Goal: Task Accomplishment & Management: Manage account settings

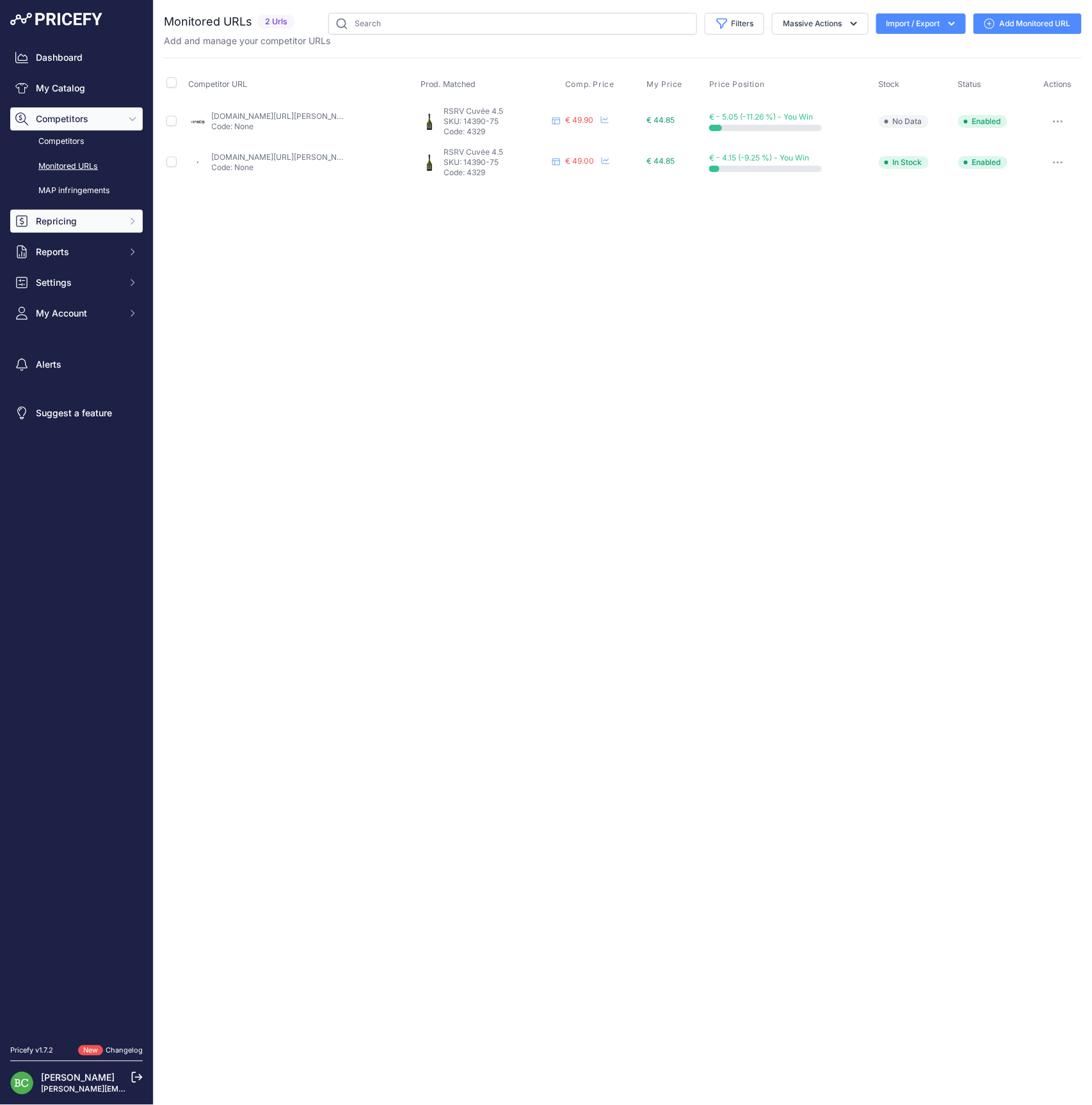
click at [58, 233] on button "Repricing" at bounding box center [76, 222] width 132 height 23
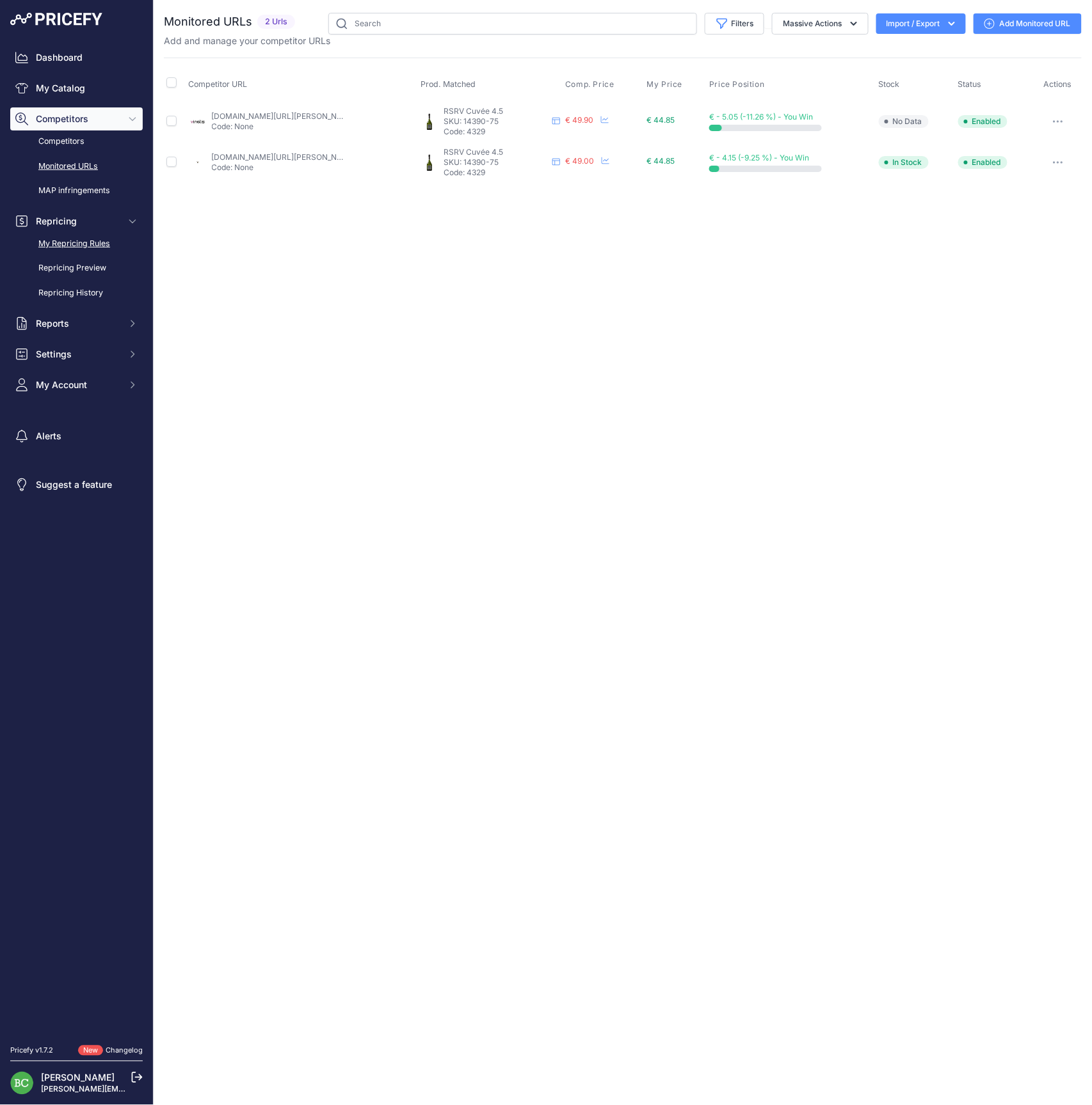
click at [67, 255] on link "My Repricing Rules" at bounding box center [76, 244] width 132 height 22
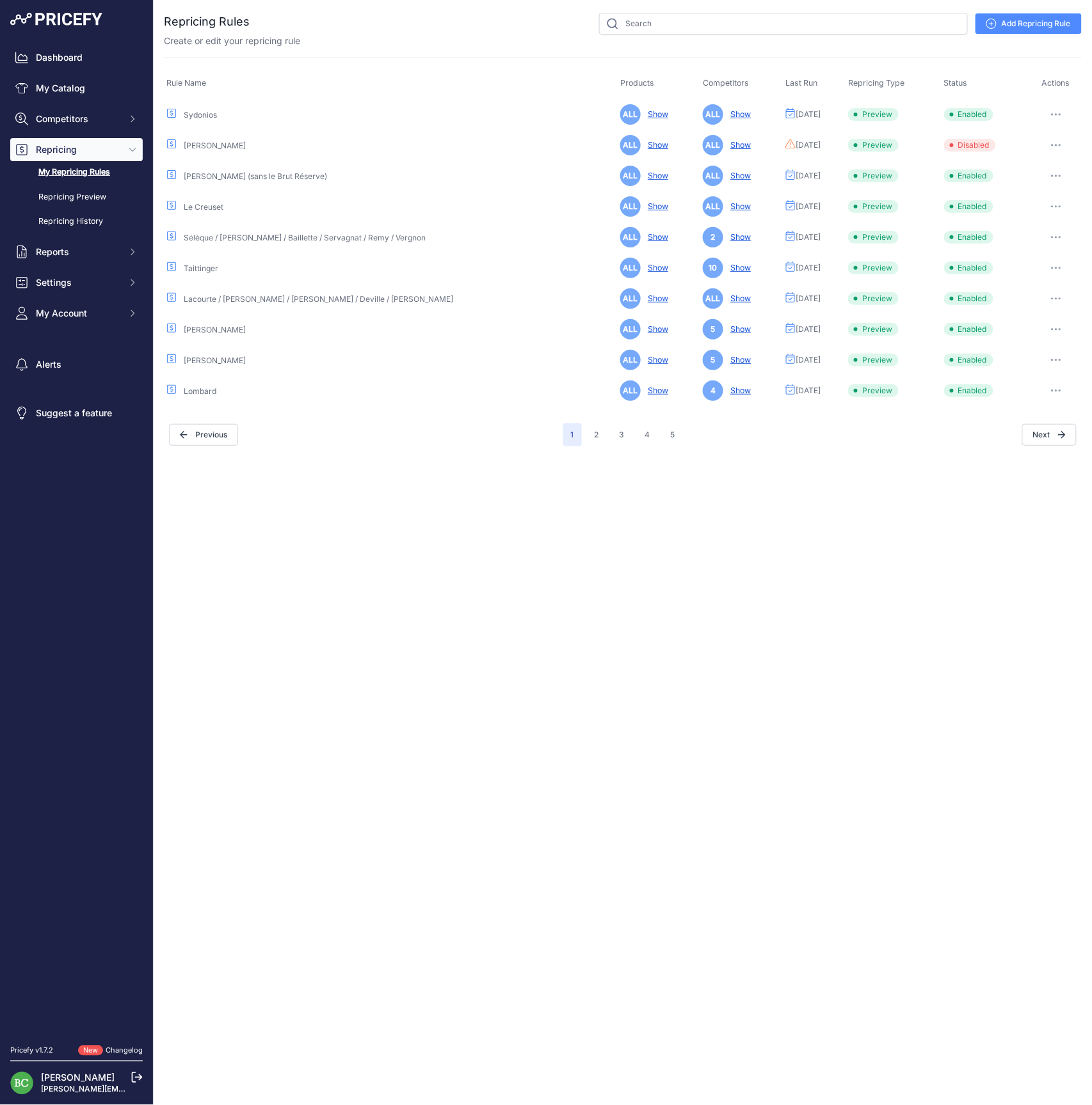
click at [1041, 24] on link "Add Repricing Rule" at bounding box center [1028, 23] width 106 height 20
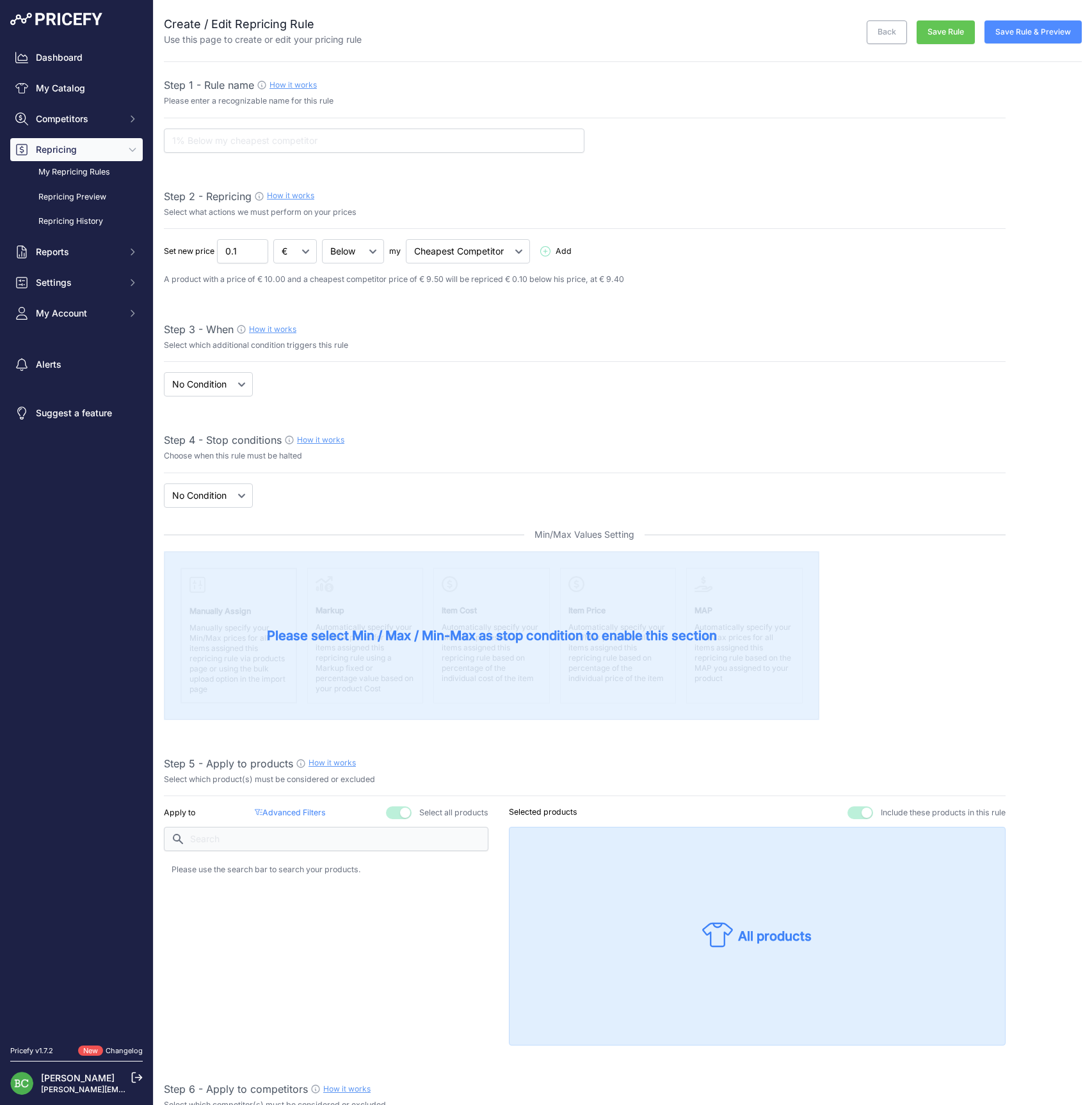
select select "7"
click at [323, 141] on input "text" at bounding box center [374, 140] width 420 height 24
type input "GM Image prix"
select select "when"
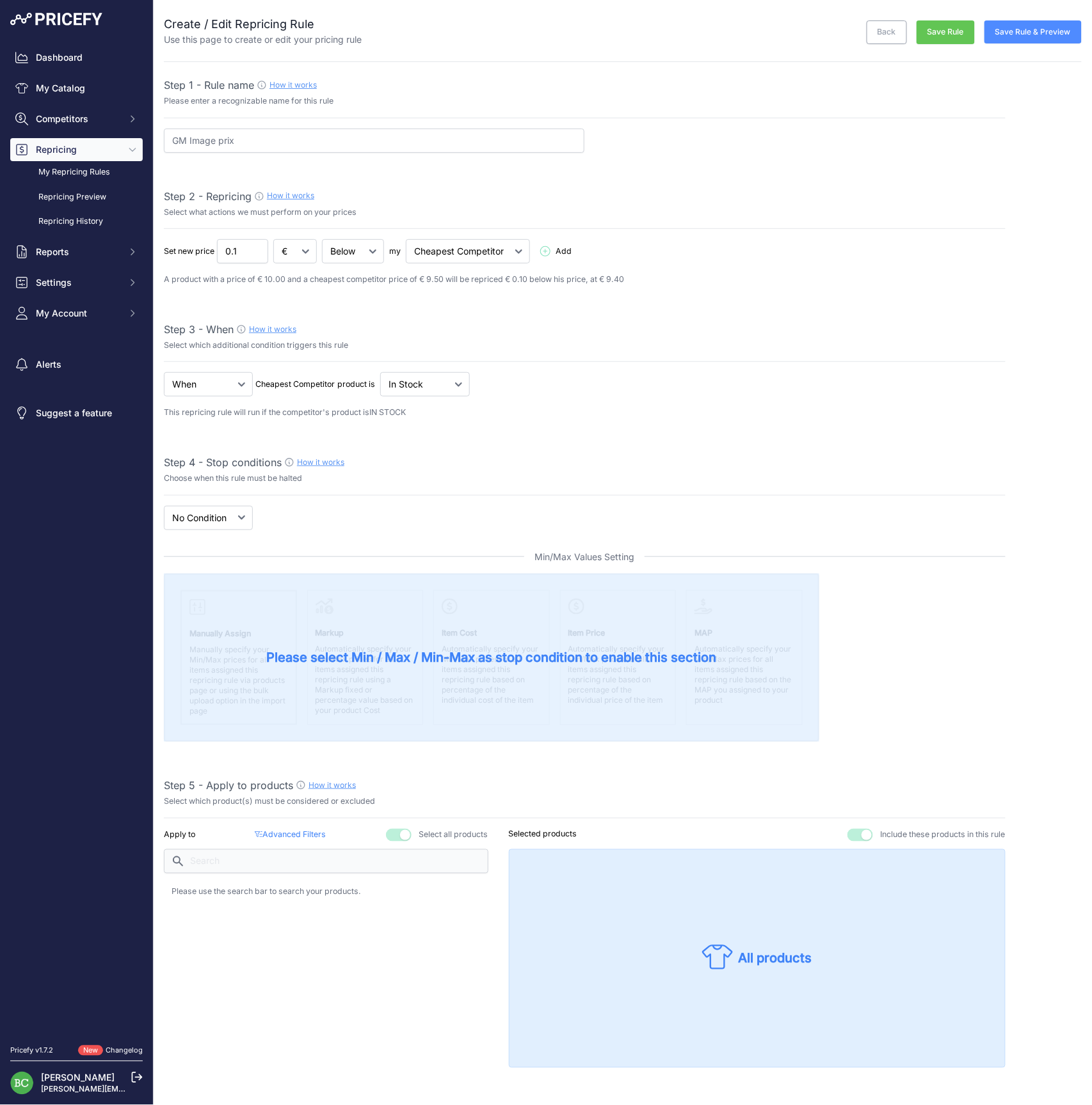
click at [561, 390] on div "When No Condition Cheapest Competitor product is" at bounding box center [585, 384] width 842 height 24
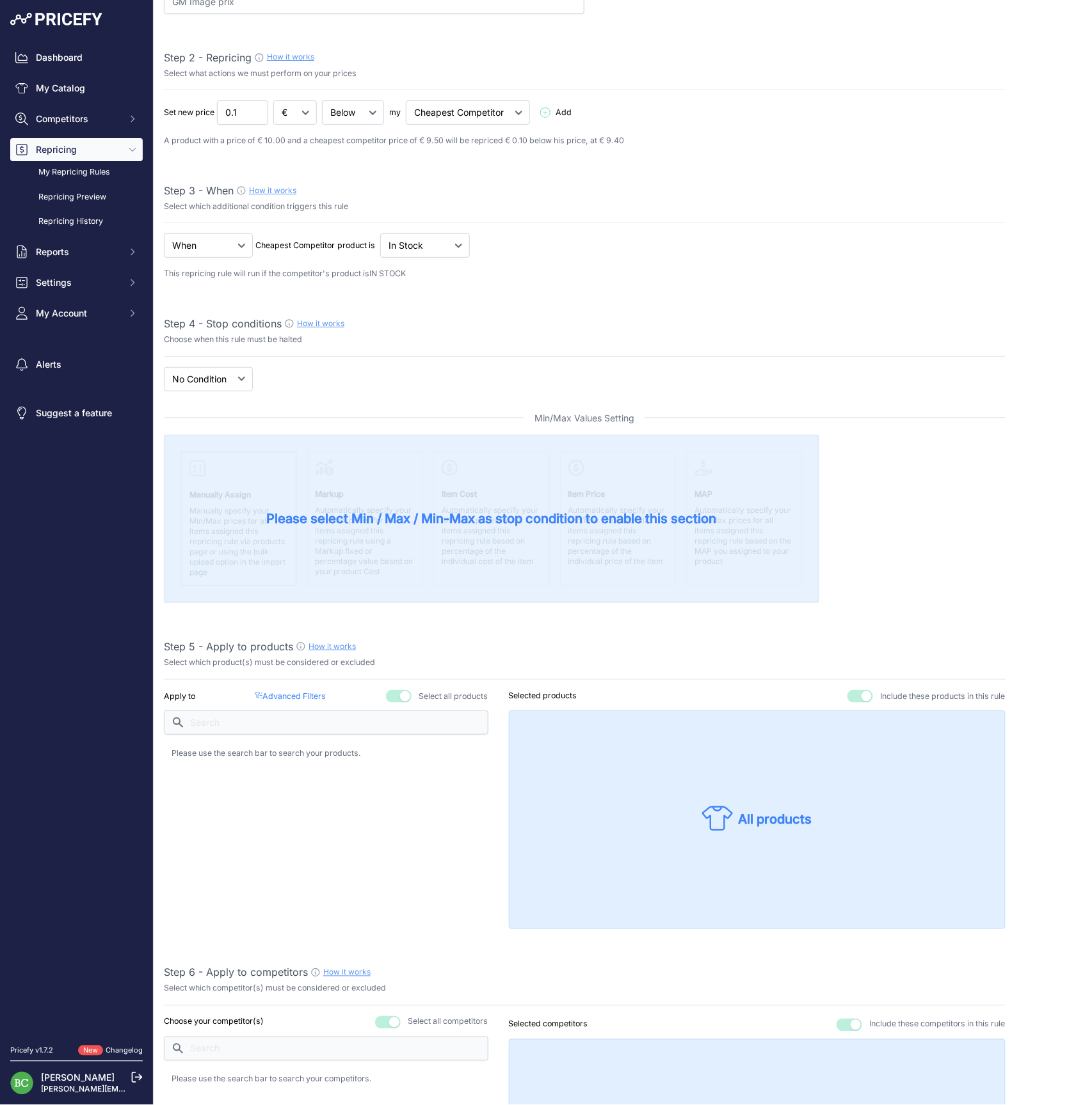
scroll to position [153, 0]
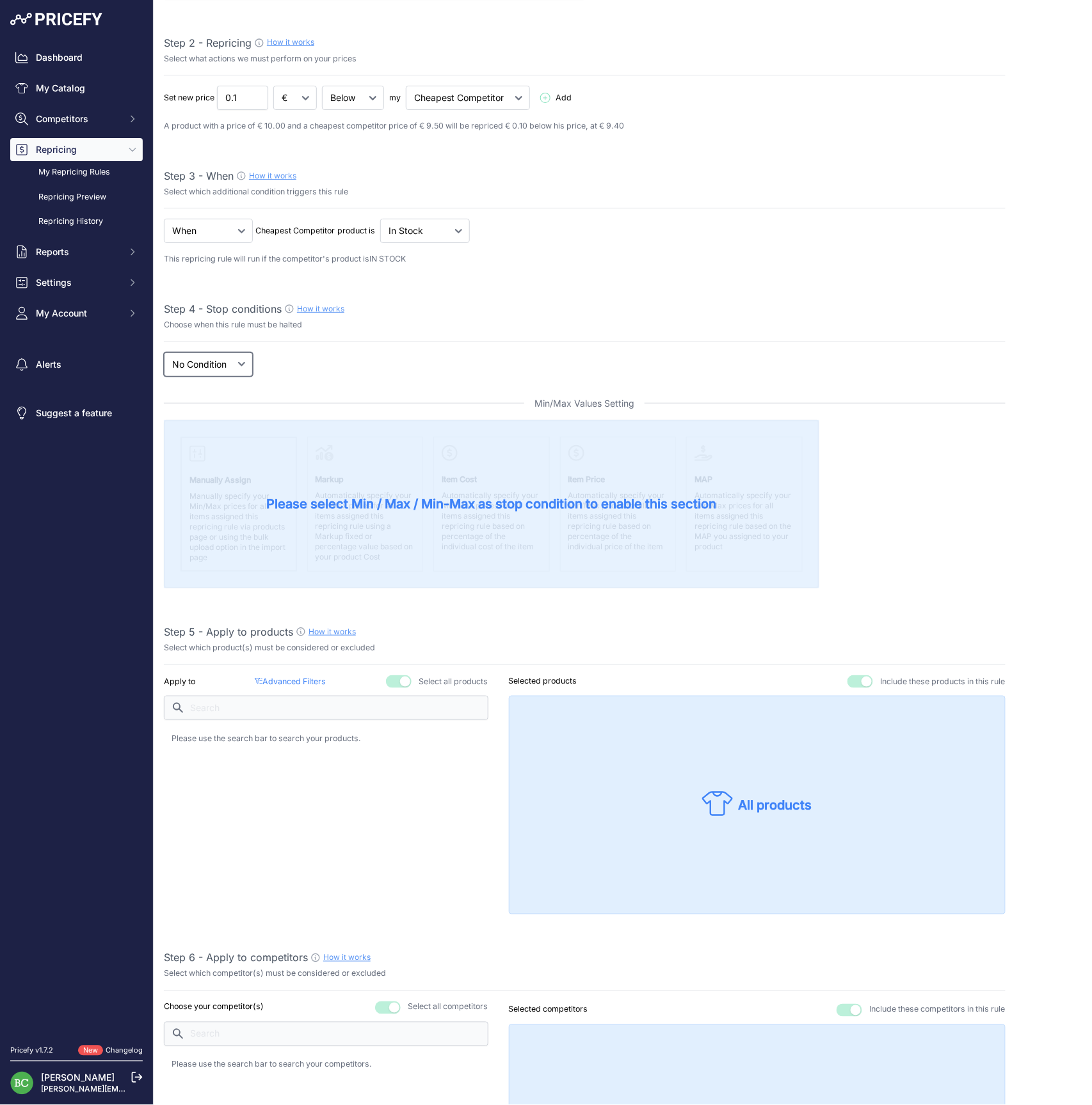
select select "price"
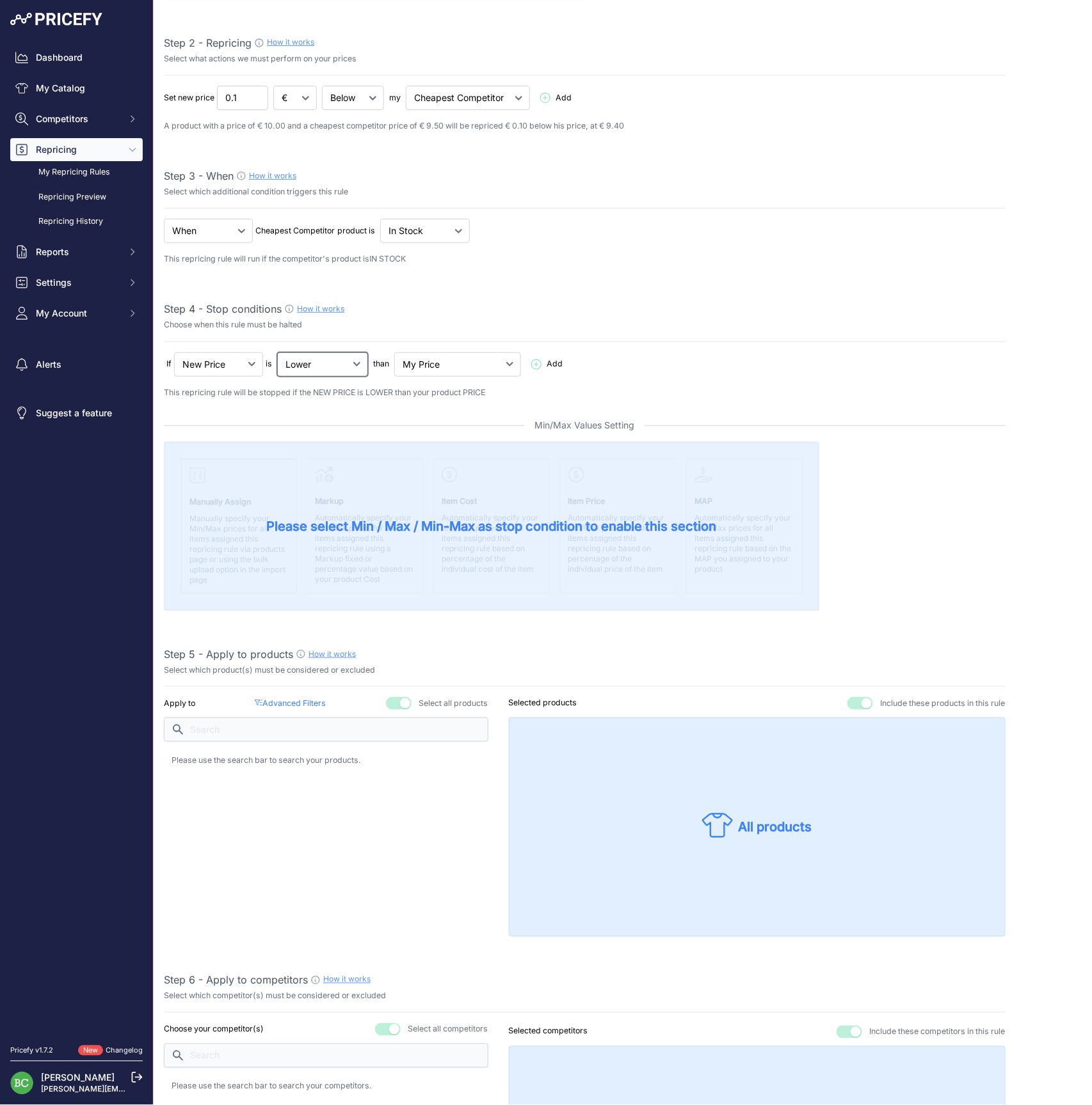
select select "not_higher"
select select "my_cost"
select select "not_lower_and_higher"
select select "min_max_price"
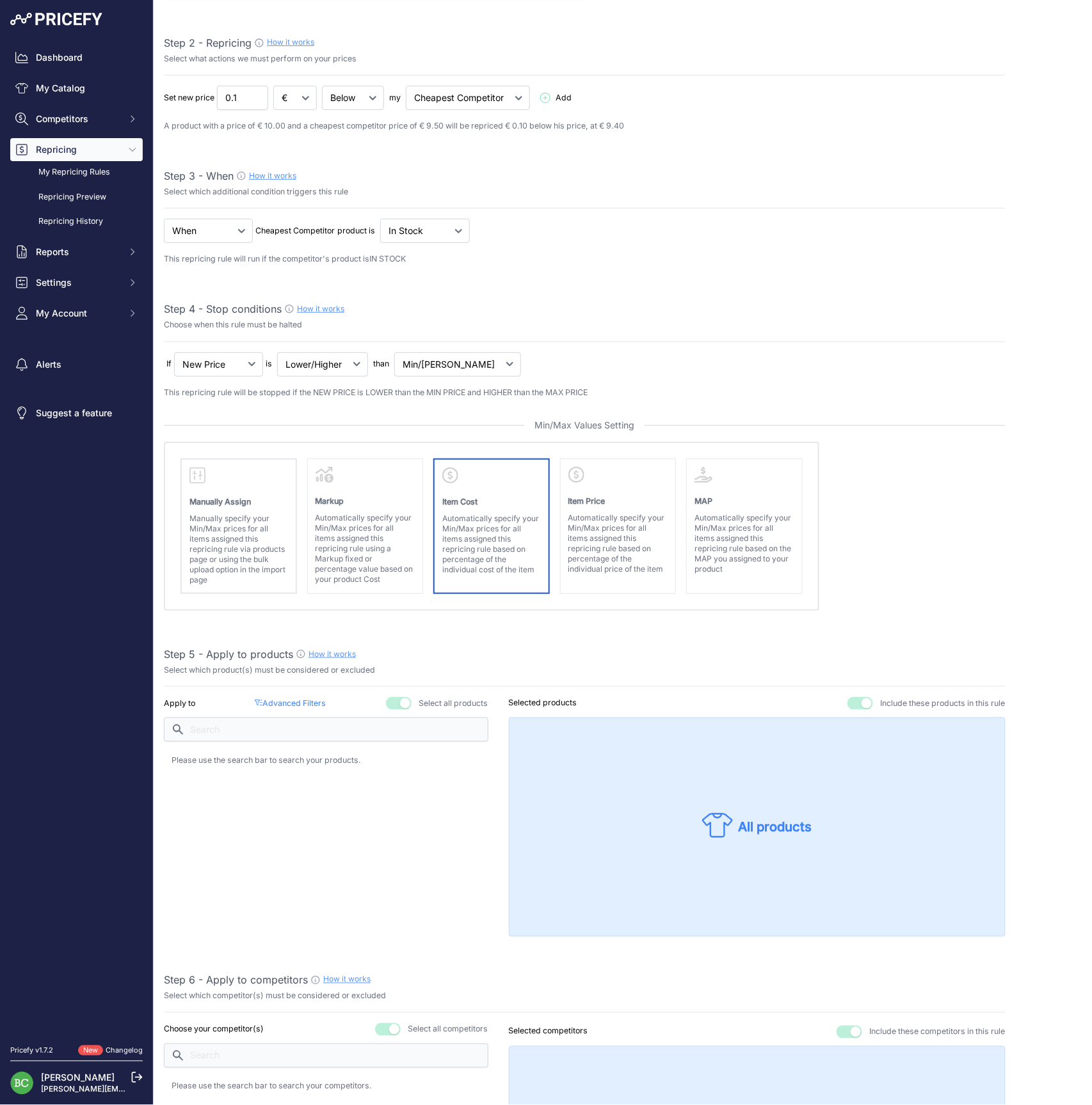
click at [499, 529] on p "Automatically specify your Min/Max prices for all items assigned this repricing…" at bounding box center [491, 544] width 98 height 61
select select "cost"
select select "above"
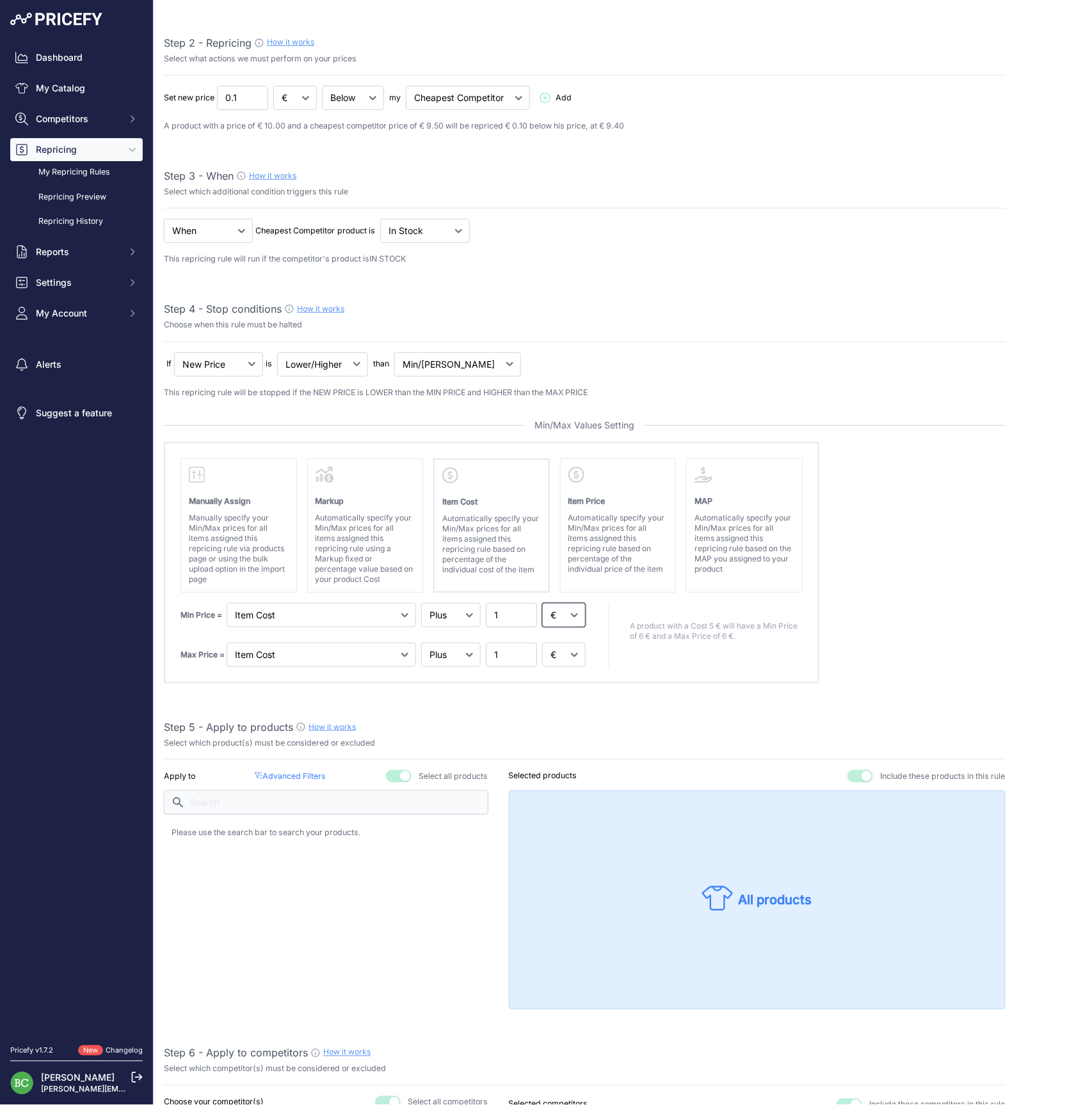
select select "percentage"
drag, startPoint x: 486, startPoint y: 613, endPoint x: 479, endPoint y: 612, distance: 7.1
click at [479, 612] on div "Min Price = Markup Item Cost Item Price 1" at bounding box center [383, 615] width 407 height 24
type input "60"
drag, startPoint x: 902, startPoint y: 669, endPoint x: 908, endPoint y: 665, distance: 7.2
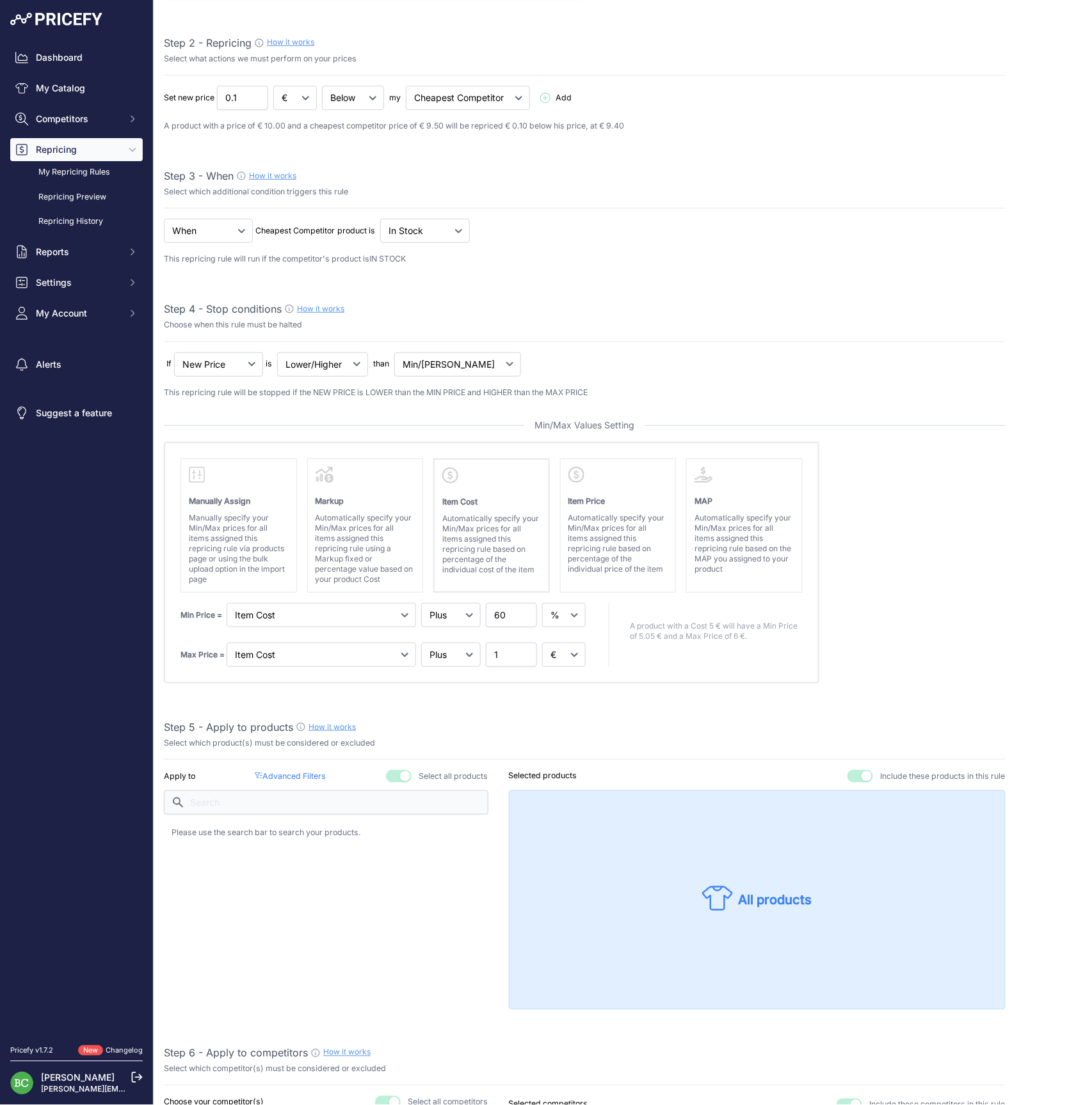
click at [902, 669] on absolute "Please select Min / Max / Min-Max as stop condition to enable this section Manu…" at bounding box center [585, 562] width 842 height 242
select select "percentage"
drag, startPoint x: 508, startPoint y: 653, endPoint x: 482, endPoint y: 653, distance: 26.0
click at [482, 653] on div "Max Price = Markup Item Cost Item Price 1" at bounding box center [383, 654] width 407 height 24
click at [919, 677] on absolute "Please select Min / Max / Min-Max as stop condition to enable this section Manu…" at bounding box center [585, 562] width 842 height 242
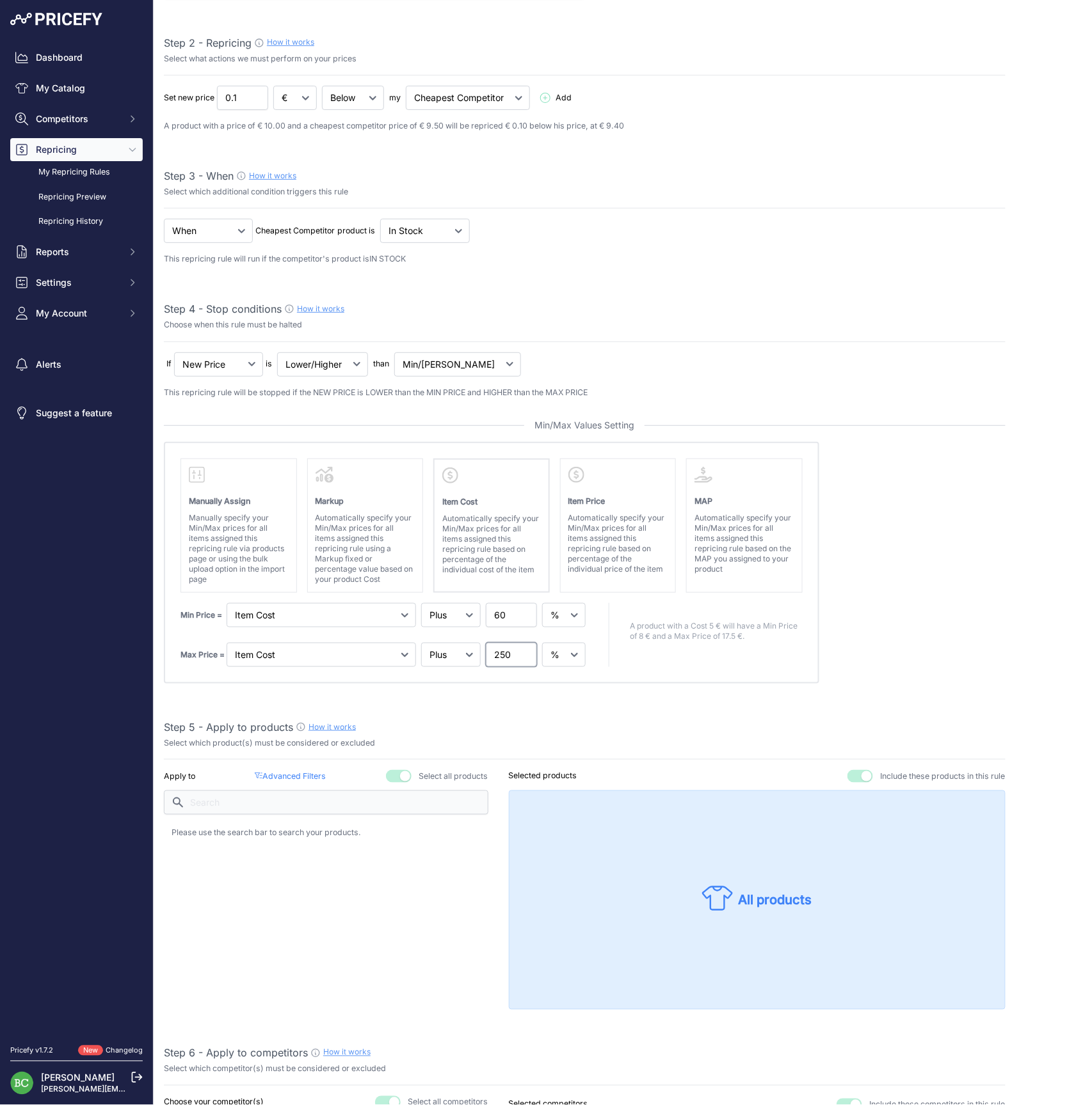
click at [505, 653] on input "250" at bounding box center [511, 654] width 51 height 24
click at [915, 670] on absolute "Please select Min / Max / Min-Max as stop condition to enable this section Manu…" at bounding box center [585, 562] width 842 height 242
drag, startPoint x: 512, startPoint y: 655, endPoint x: 472, endPoint y: 654, distance: 40.0
click at [472, 654] on div "Max Price = Markup Item Cost Item Price 200" at bounding box center [383, 654] width 407 height 24
click at [890, 650] on absolute "Please select Min / Max / Min-Max as stop condition to enable this section Manu…" at bounding box center [585, 562] width 842 height 242
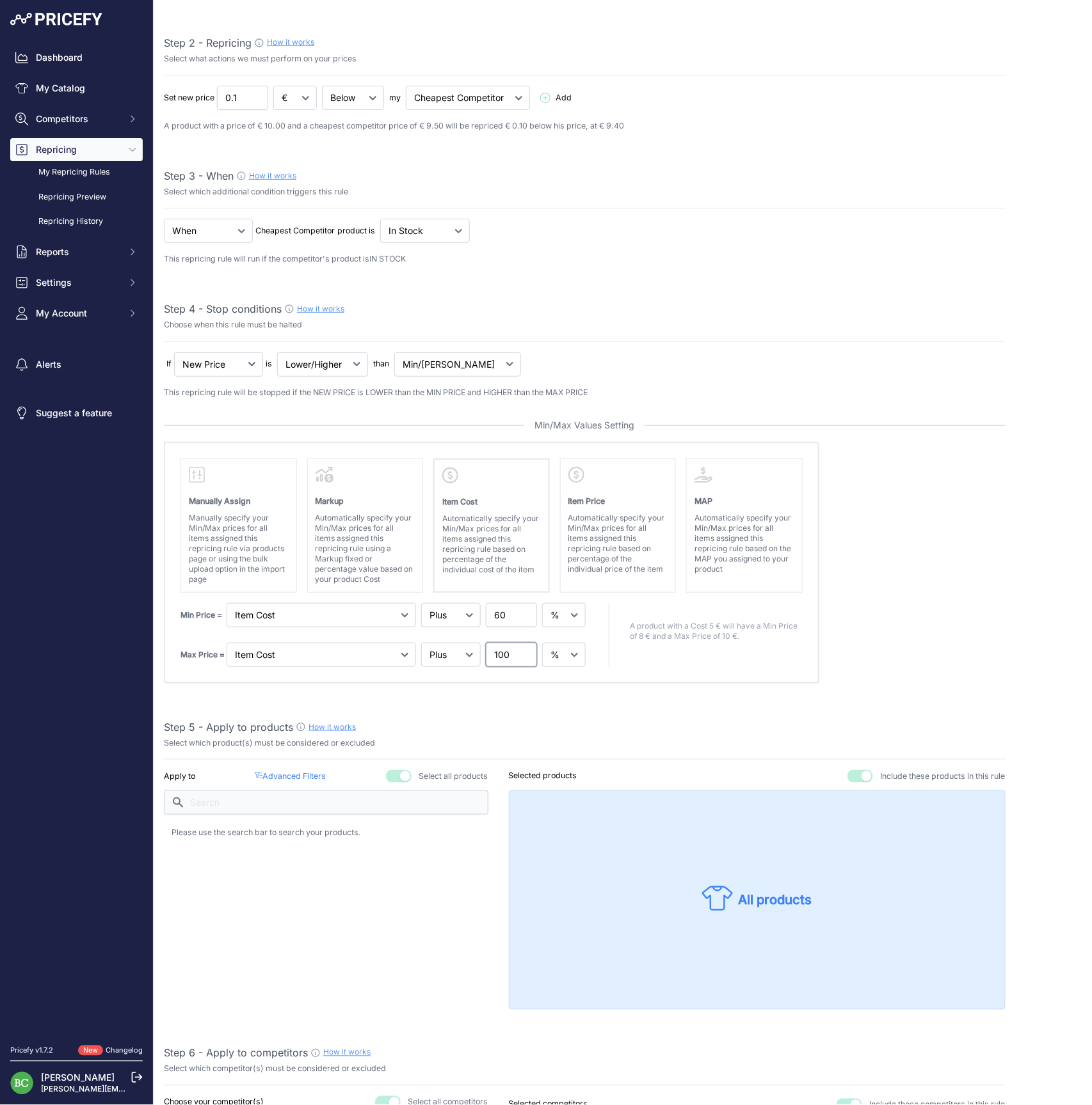
drag, startPoint x: 497, startPoint y: 653, endPoint x: 511, endPoint y: 655, distance: 14.1
click at [499, 654] on input "100" at bounding box center [511, 654] width 51 height 24
type input "100"
click at [900, 625] on absolute "Please select Min / Max / Min-Max as stop condition to enable this section Manu…" at bounding box center [585, 562] width 842 height 242
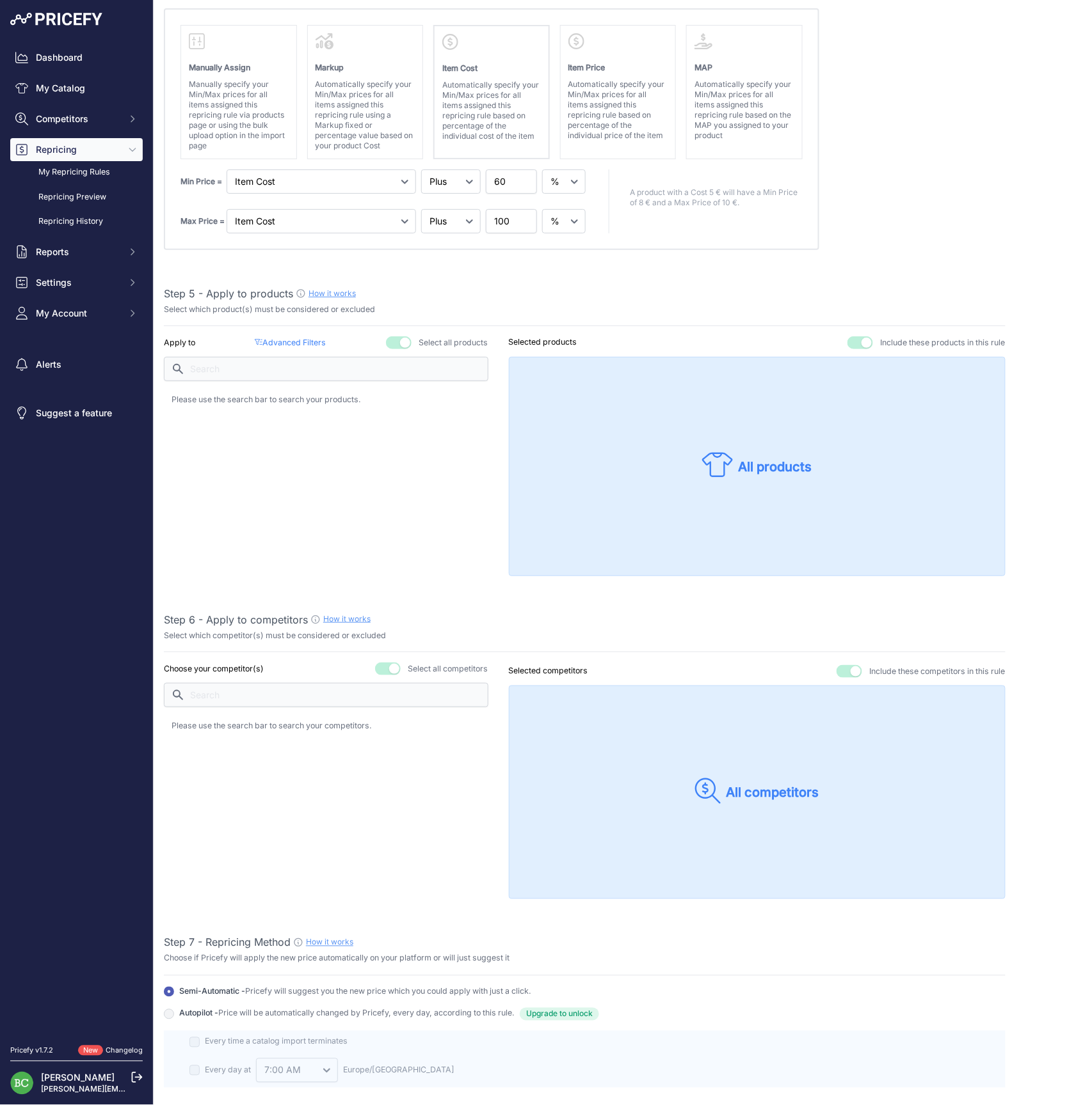
scroll to position [589, 0]
click at [295, 338] on p "Advanced Filters ( false )" at bounding box center [290, 342] width 71 height 12
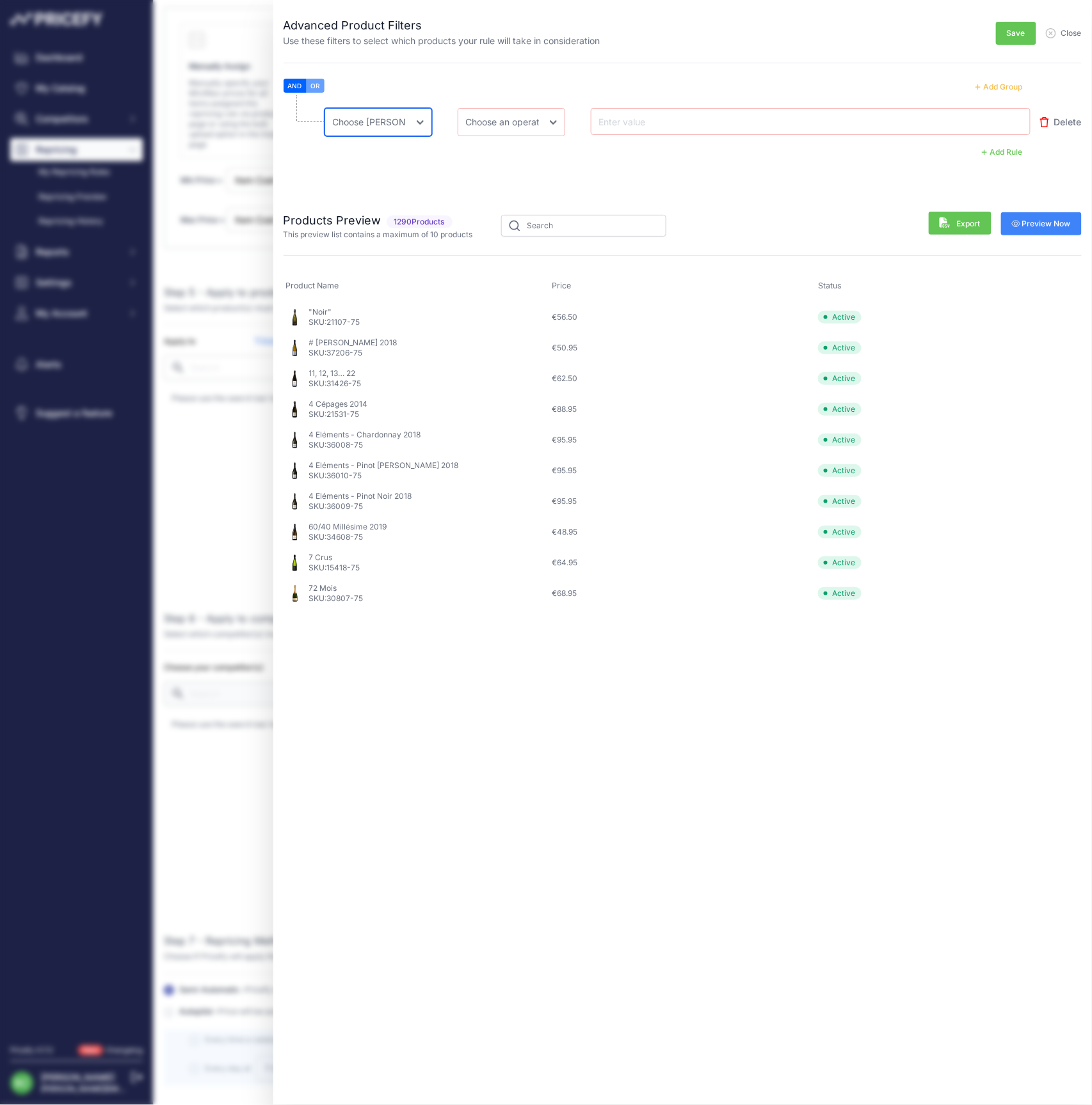
select select "mp.sku"
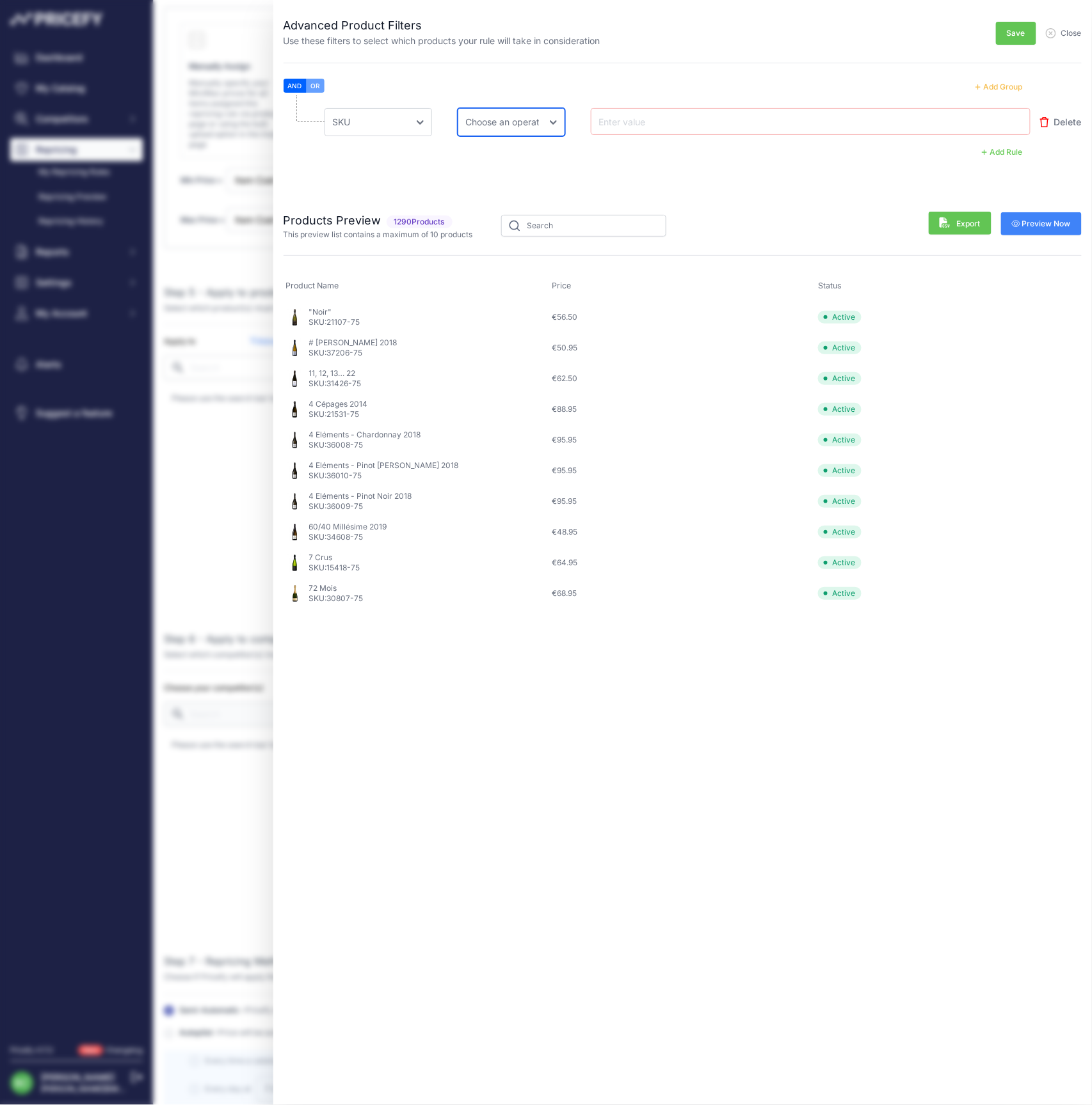
select select "equal"
click at [642, 121] on input "text" at bounding box center [647, 121] width 102 height 15
click at [689, 121] on input "text" at bounding box center [647, 121] width 102 height 15
paste input "101011-75"
type input "101011-75"
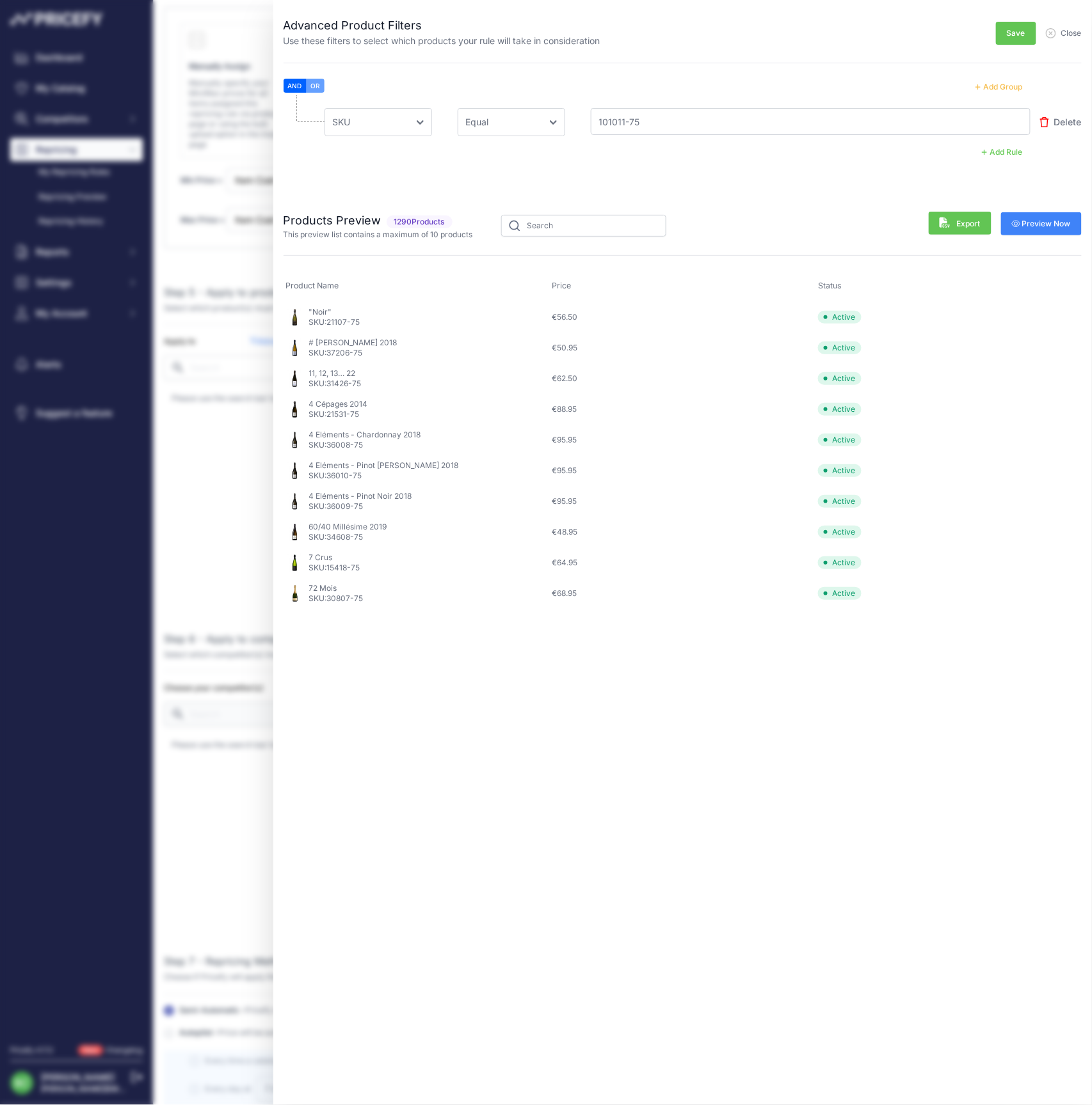
click at [999, 153] on button "Add Rule" at bounding box center [1002, 152] width 56 height 17
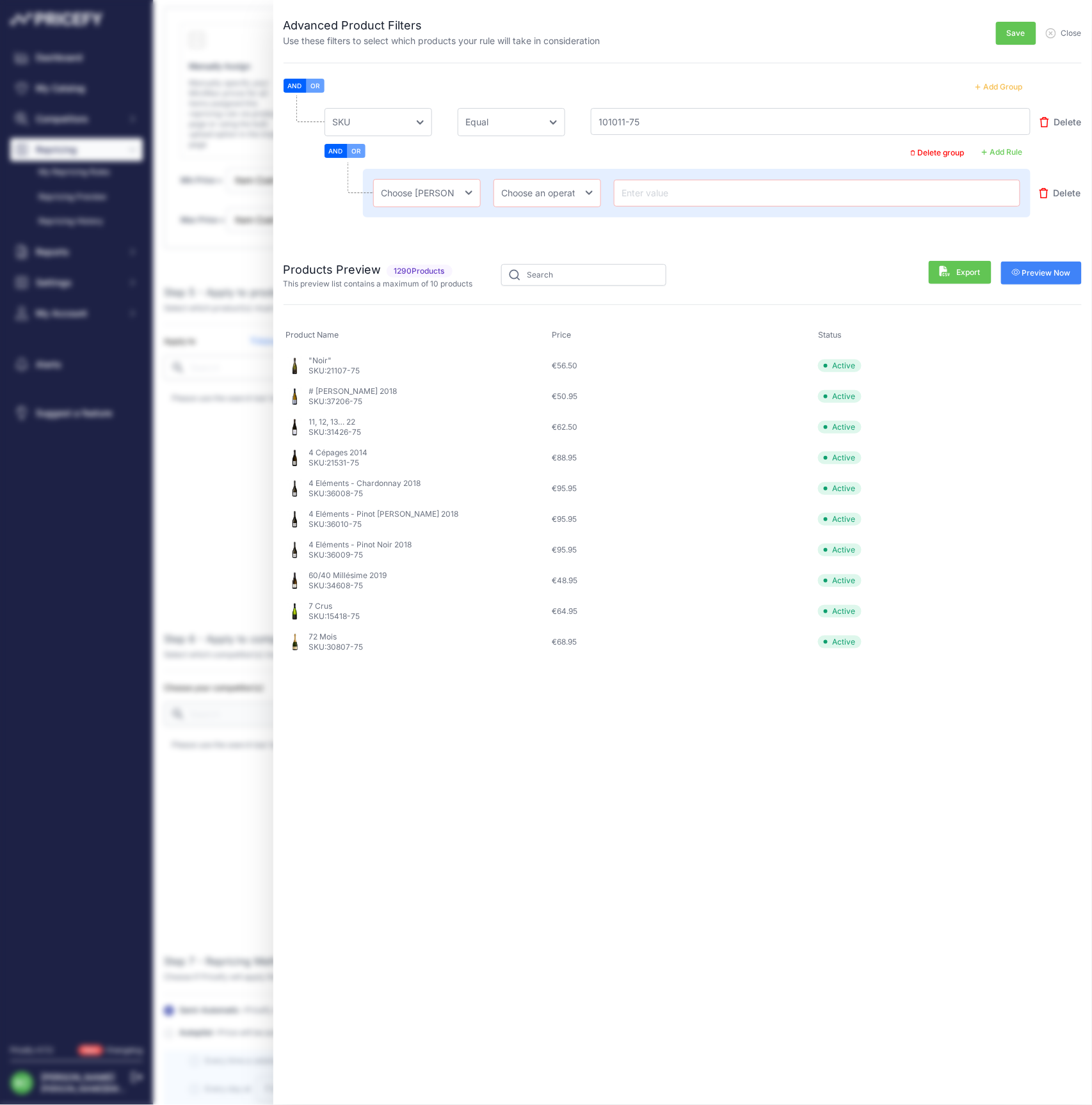
click at [1067, 190] on span "Delete" at bounding box center [1066, 193] width 27 height 12
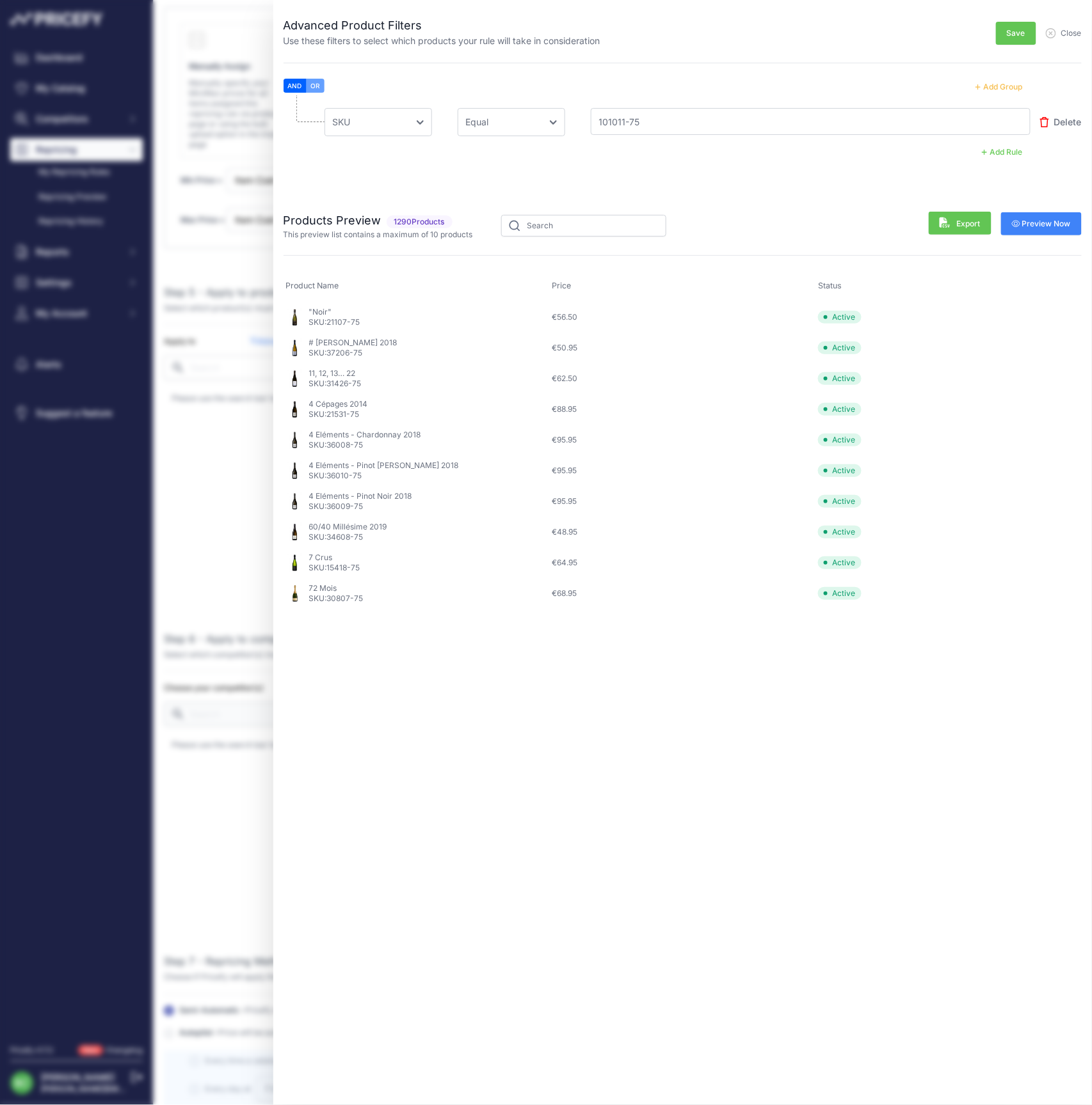
click at [320, 85] on button "OR" at bounding box center [316, 86] width 18 height 14
click at [1002, 151] on button "Add Rule" at bounding box center [1002, 152] width 56 height 17
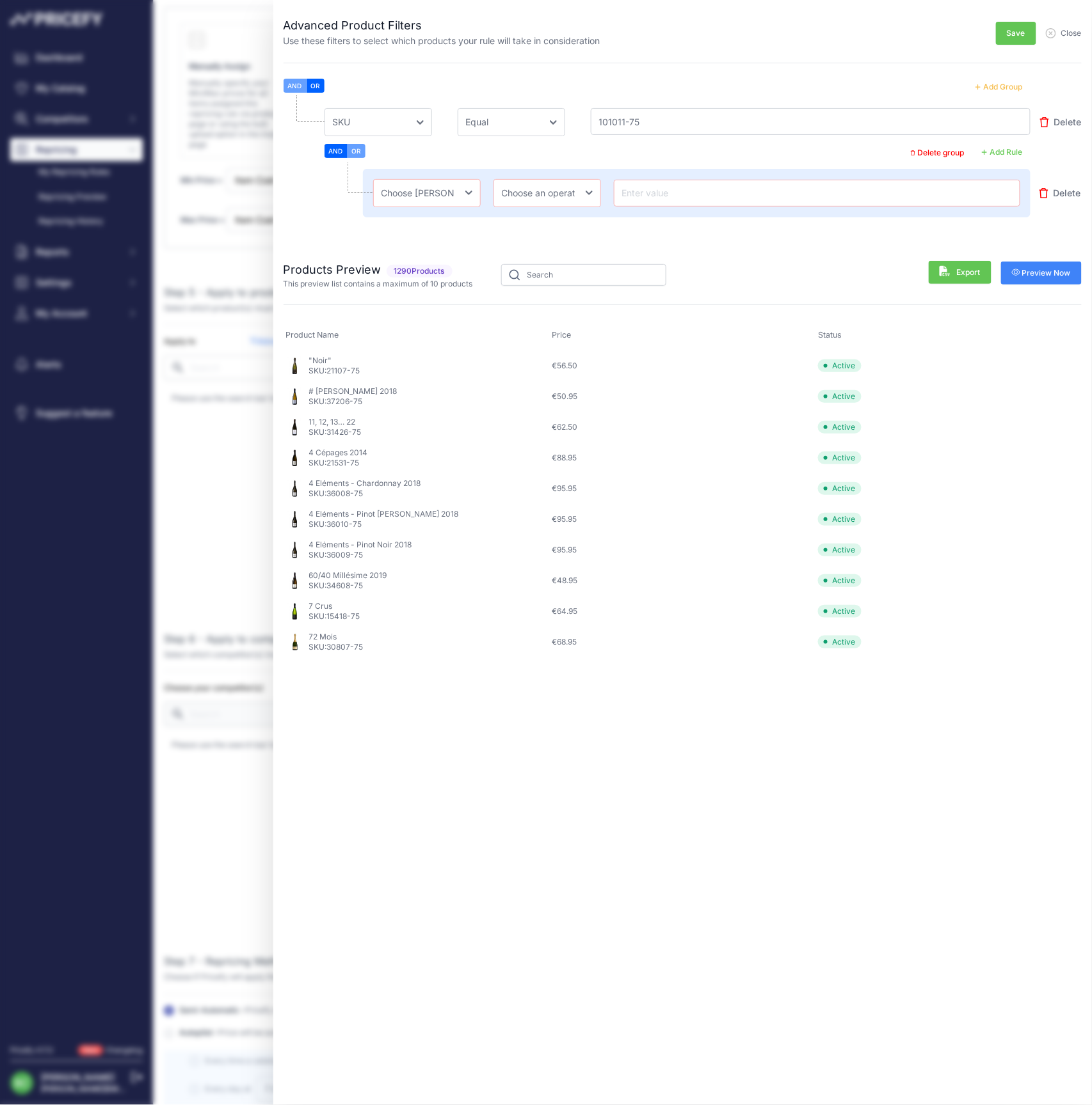
click at [1068, 190] on span "Delete" at bounding box center [1066, 193] width 27 height 12
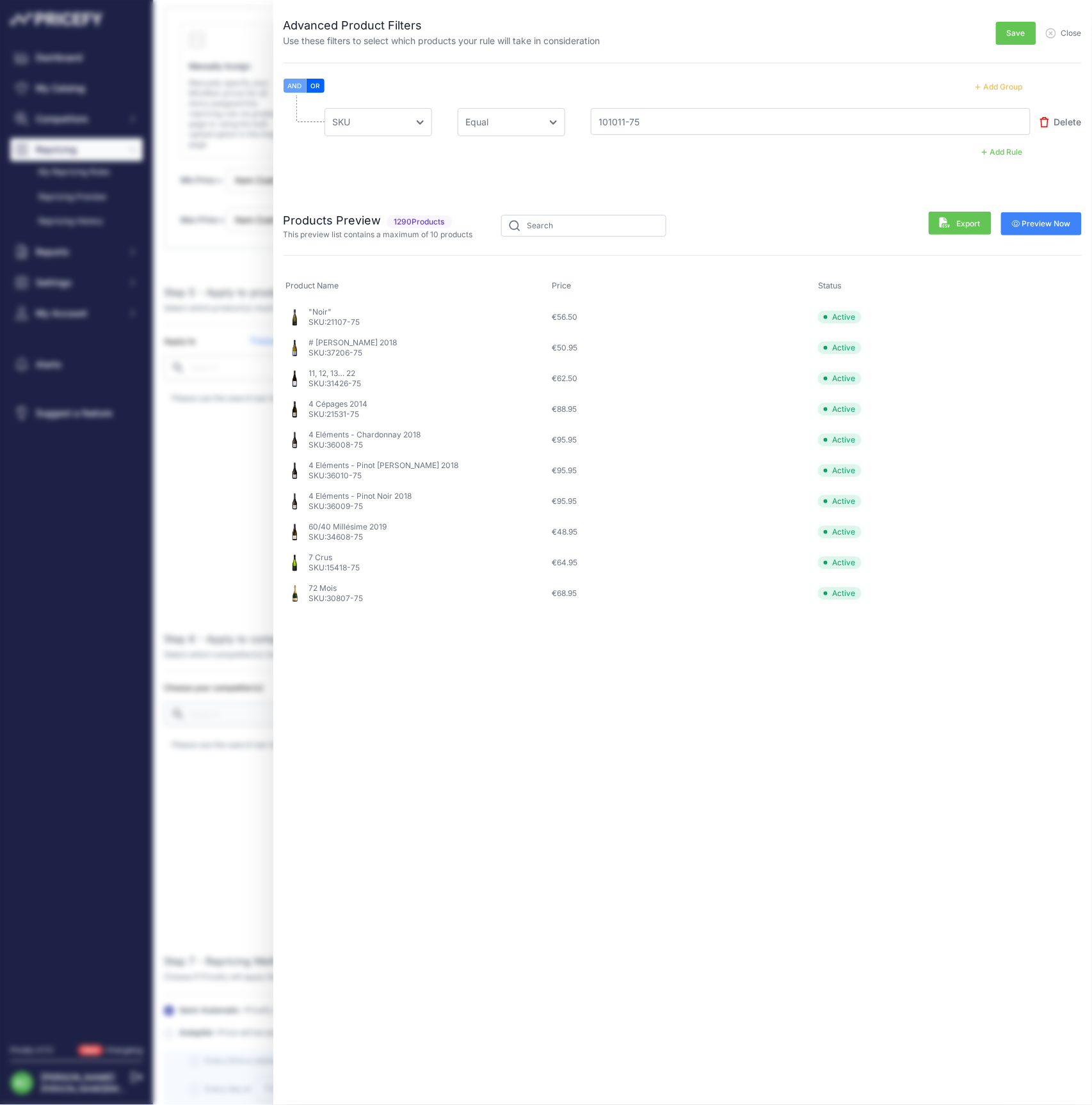
click at [1000, 87] on button "Add Group" at bounding box center [999, 87] width 63 height 17
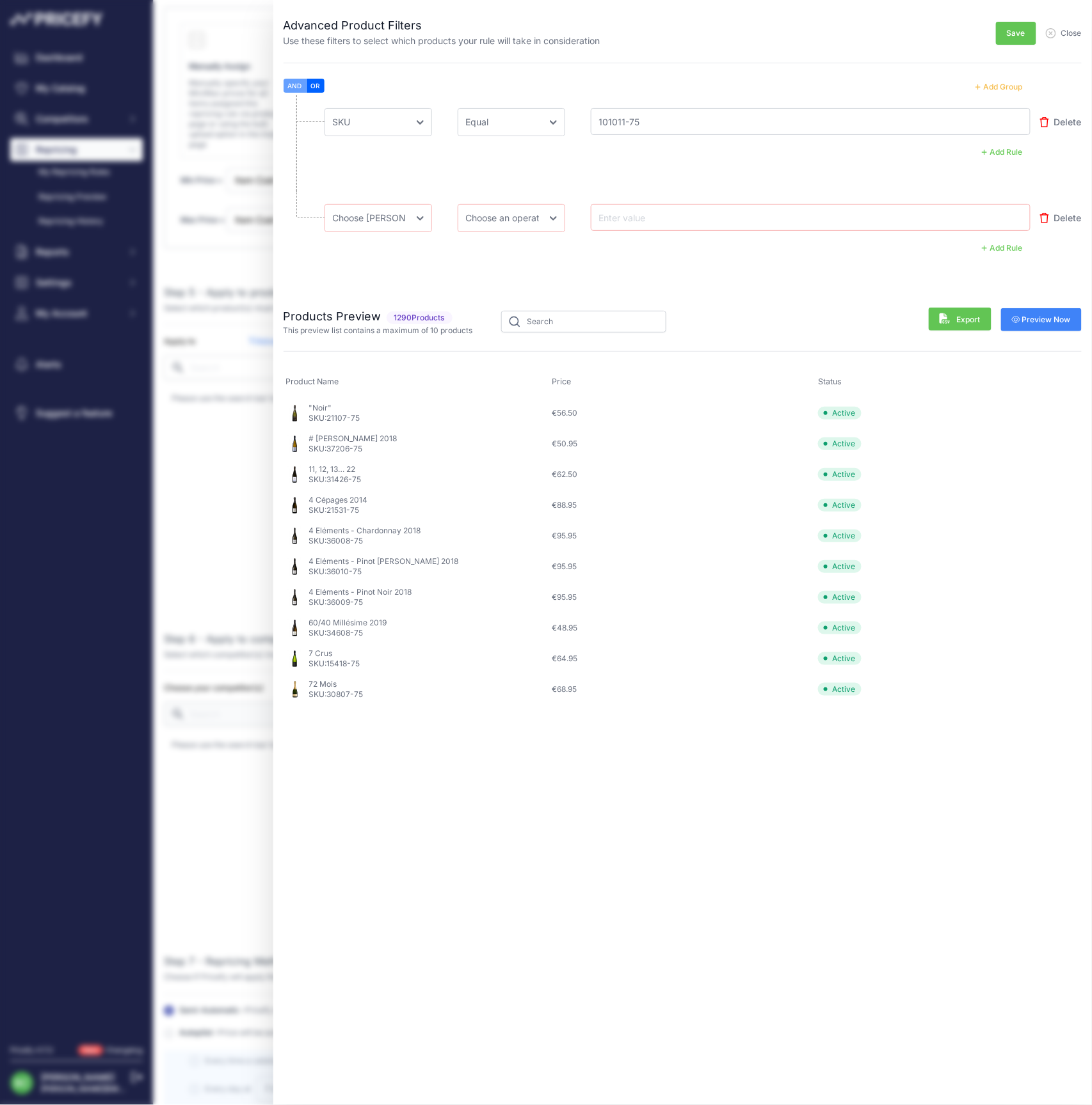
drag, startPoint x: 1042, startPoint y: 320, endPoint x: 1025, endPoint y: 318, distance: 17.1
click at [1042, 320] on span "Preview Now" at bounding box center [1041, 320] width 59 height 11
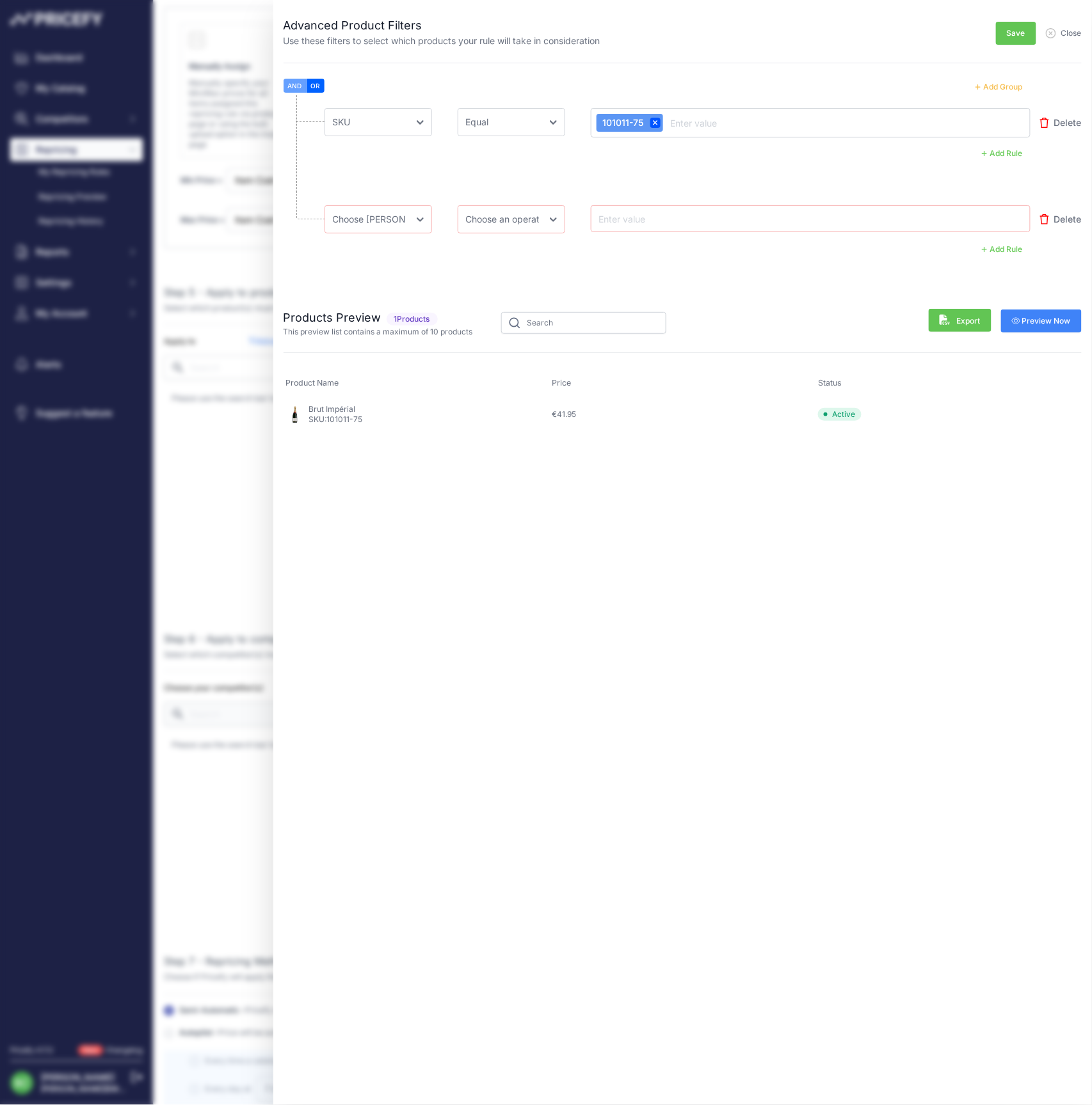
click at [1014, 35] on span "Save" at bounding box center [1016, 34] width 19 height 11
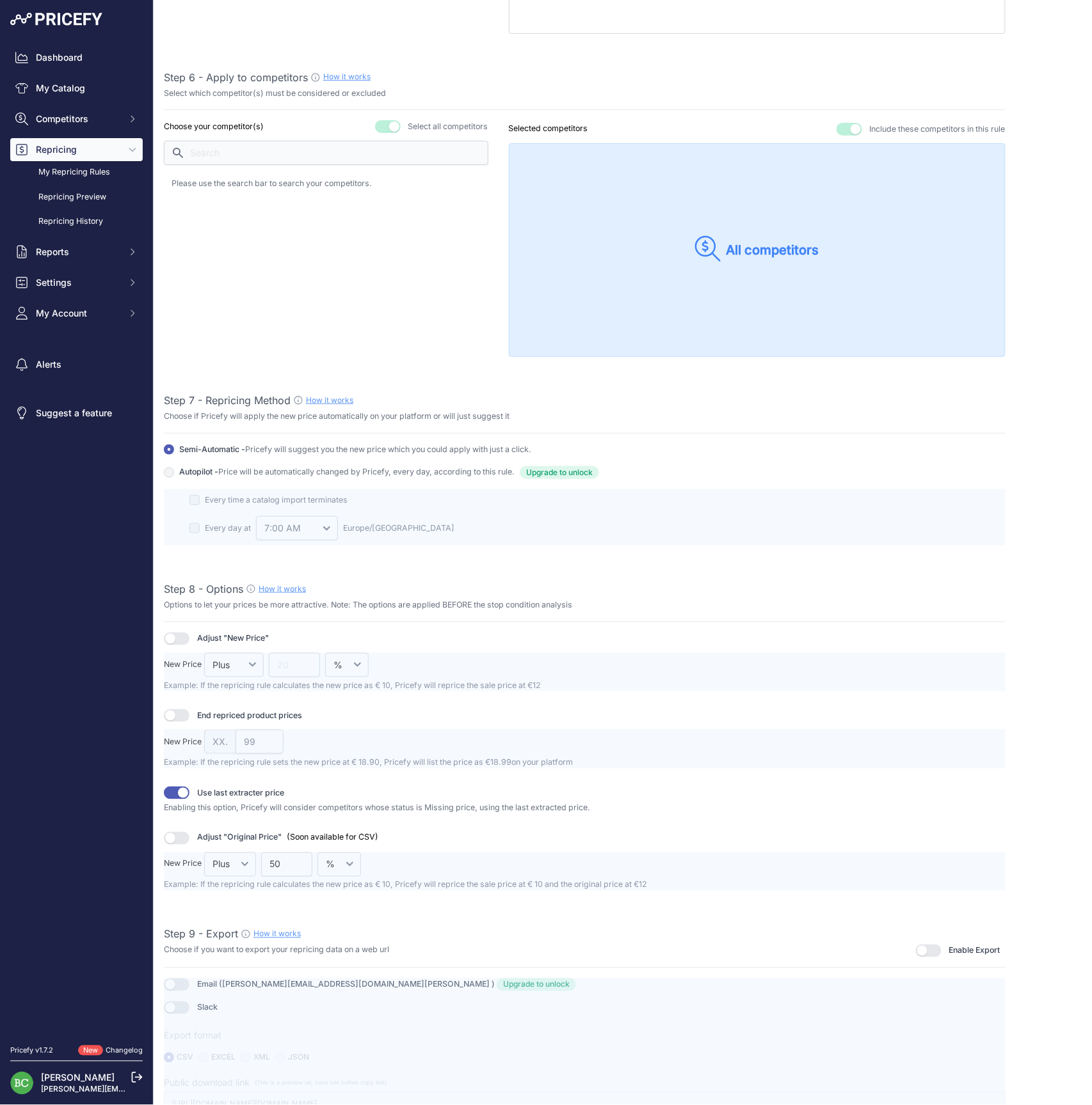
scroll to position [4, 0]
click at [935, 944] on button "button" at bounding box center [928, 951] width 26 height 12
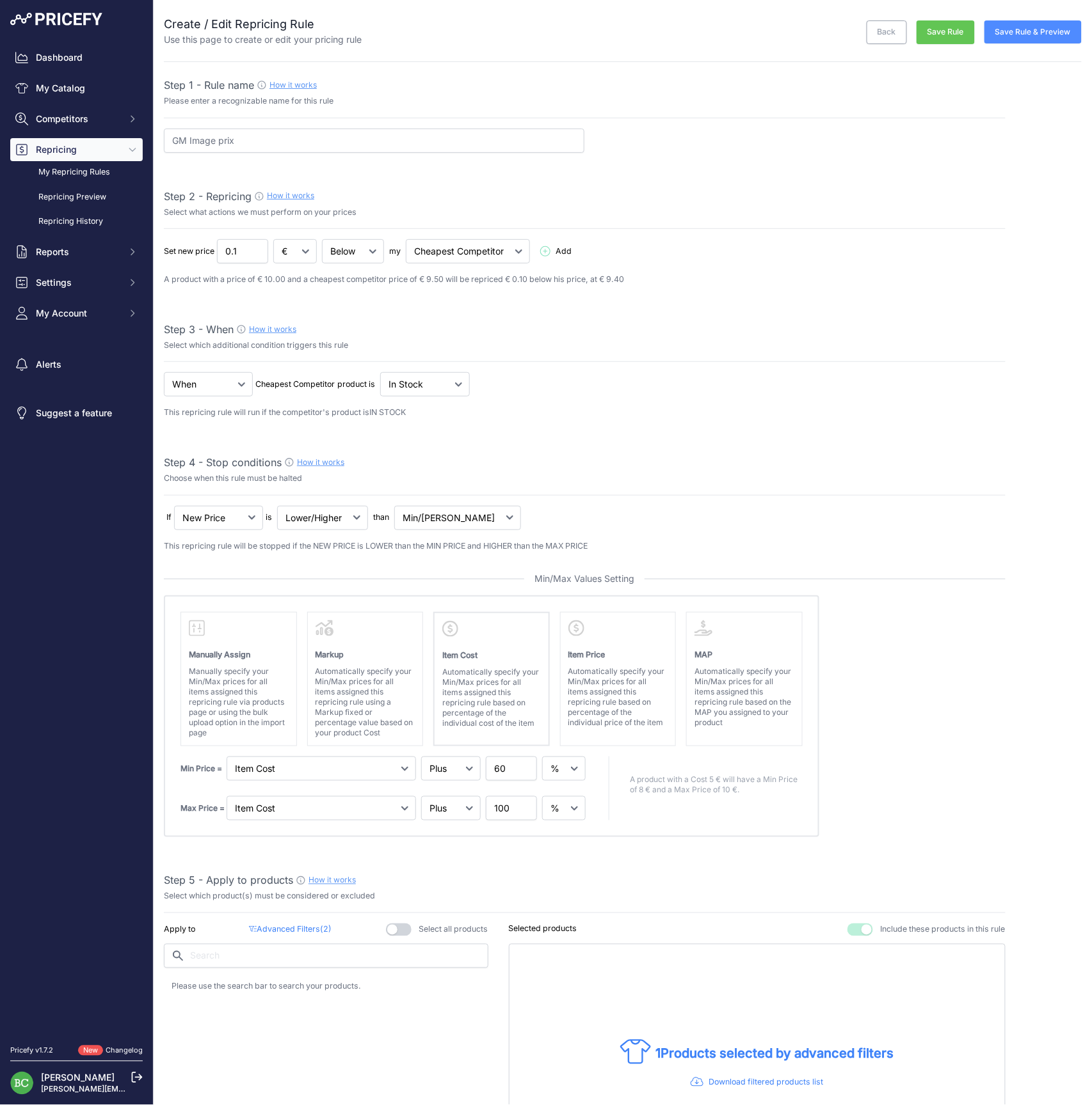
scroll to position [0, 0]
click at [1032, 33] on button "Save Rule & Preview" at bounding box center [1033, 32] width 98 height 23
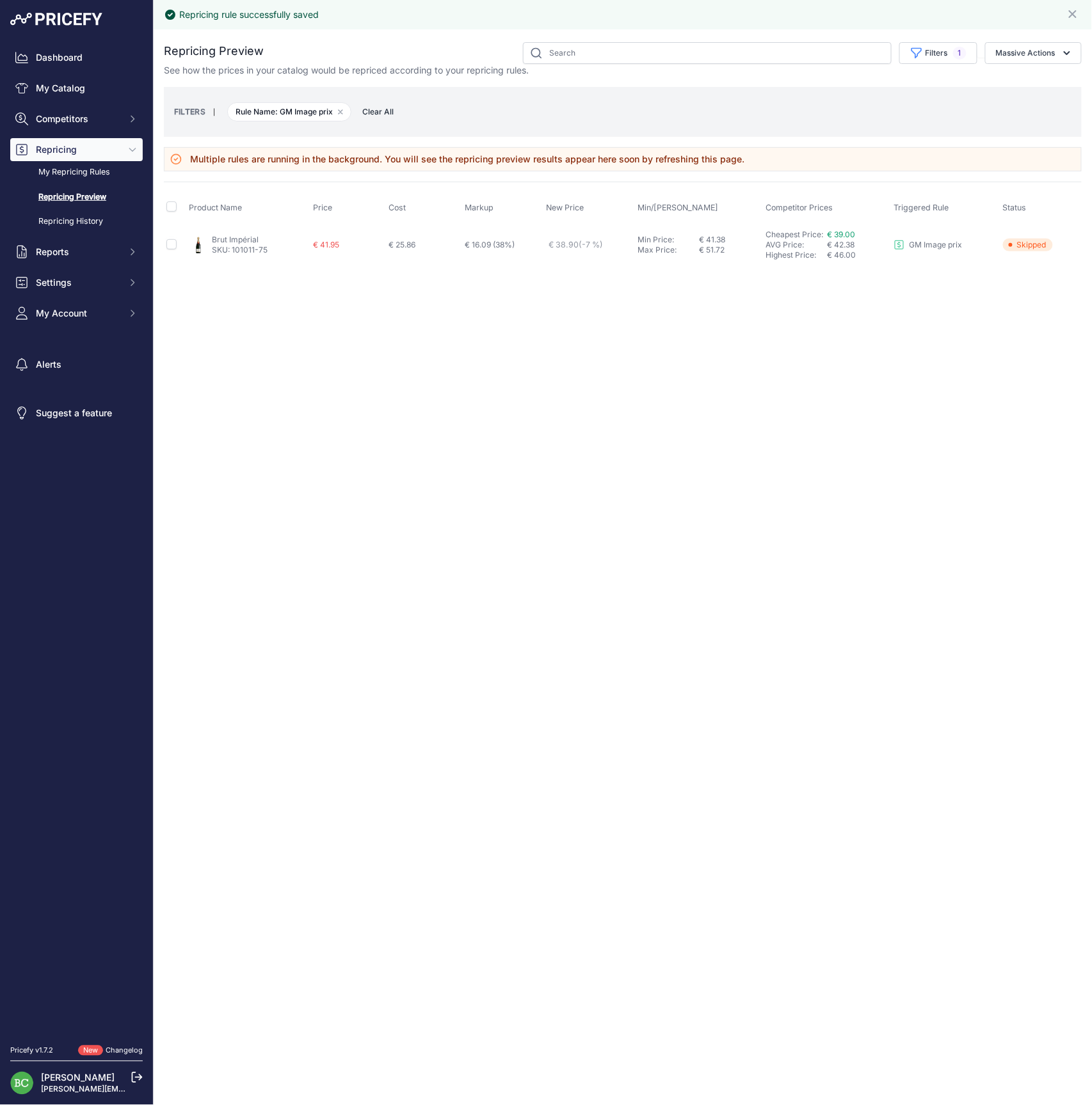
click at [234, 237] on link "Brut Impérial" at bounding box center [235, 239] width 47 height 10
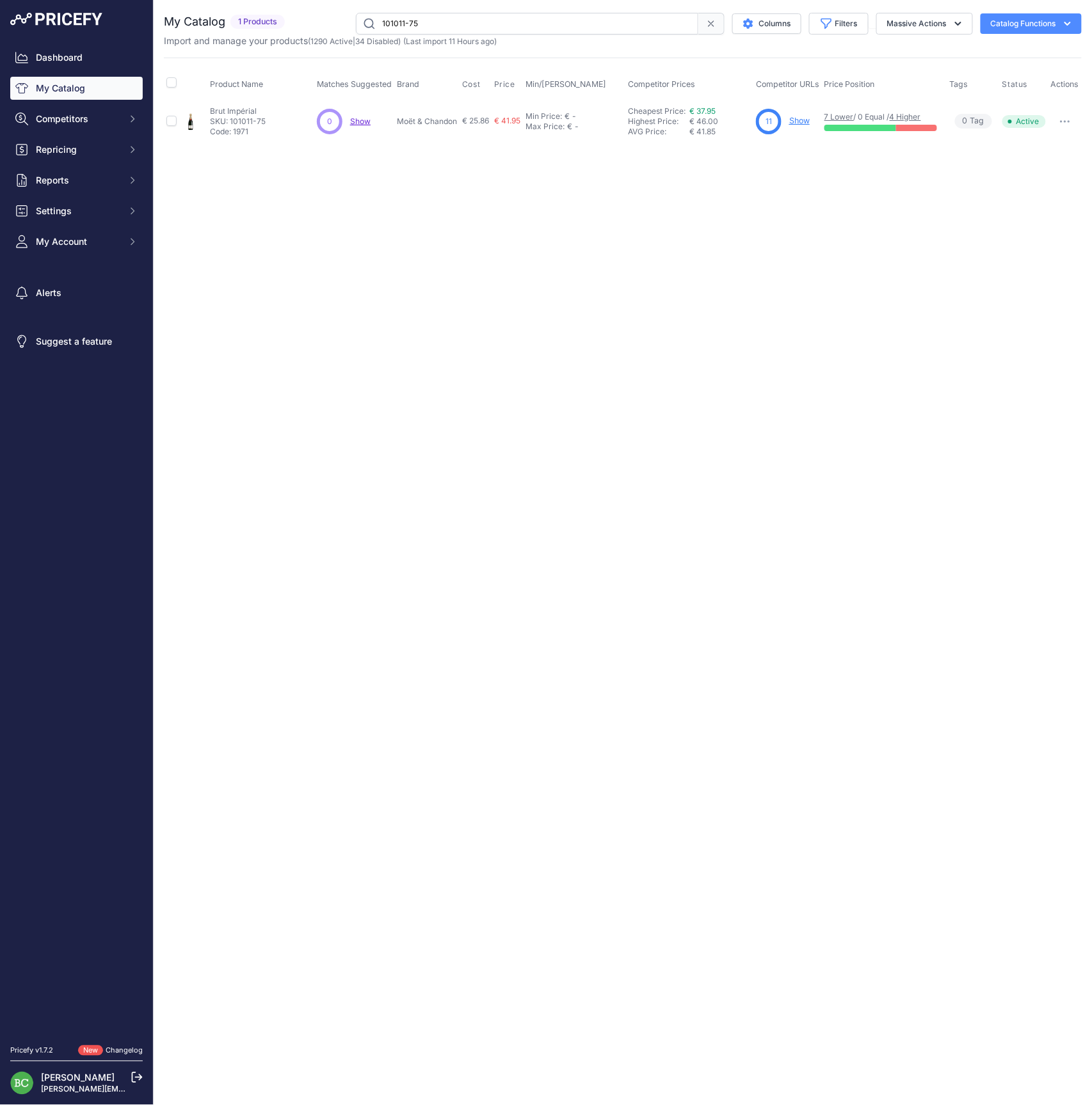
click at [797, 118] on link "Show" at bounding box center [798, 121] width 20 height 10
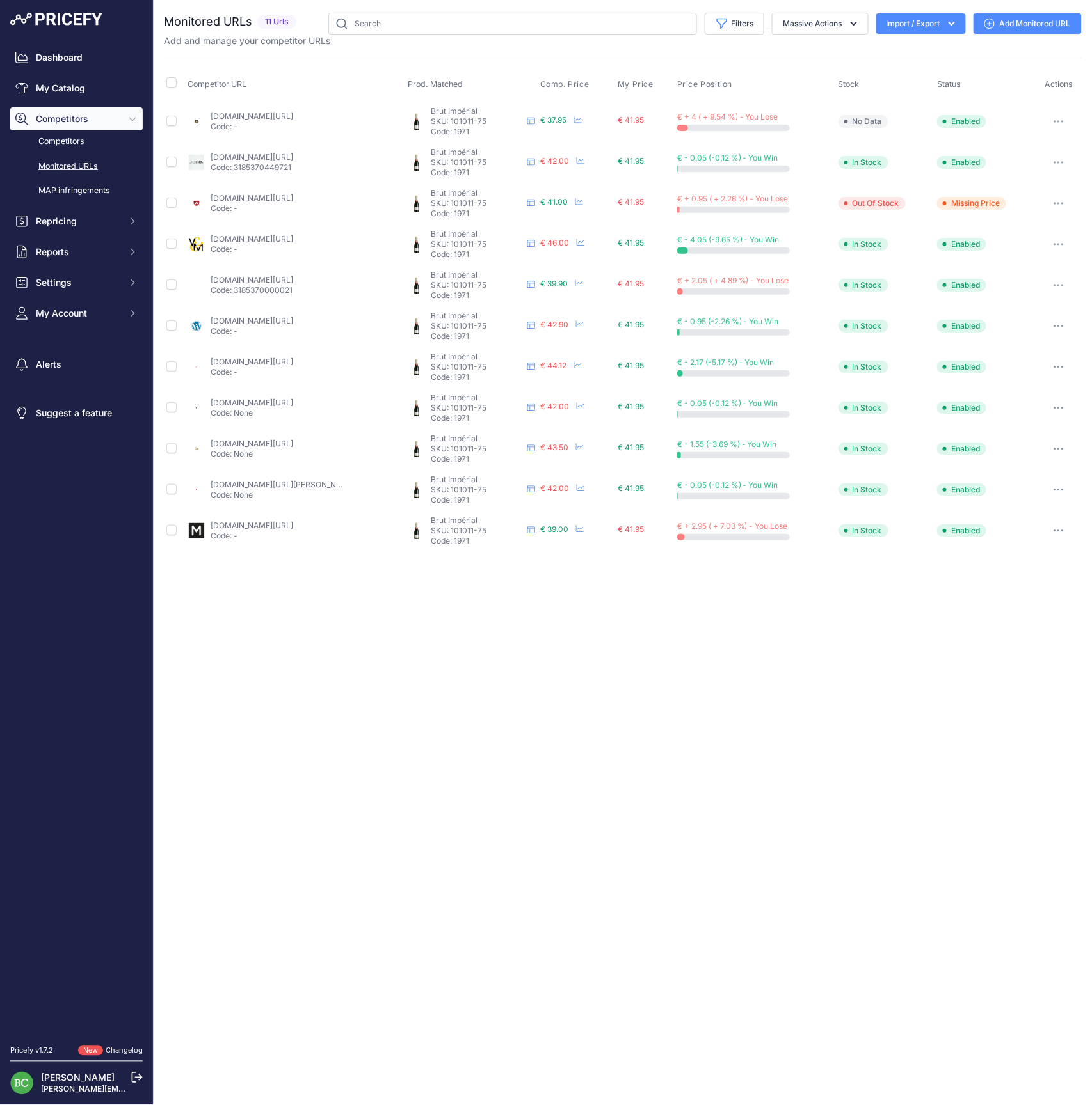
click at [270, 522] on link "millesima.fr/champagne-moet-chandon-brut-imperial-0000.html?prirule_jdsnikfkfjs…" at bounding box center [251, 525] width 82 height 10
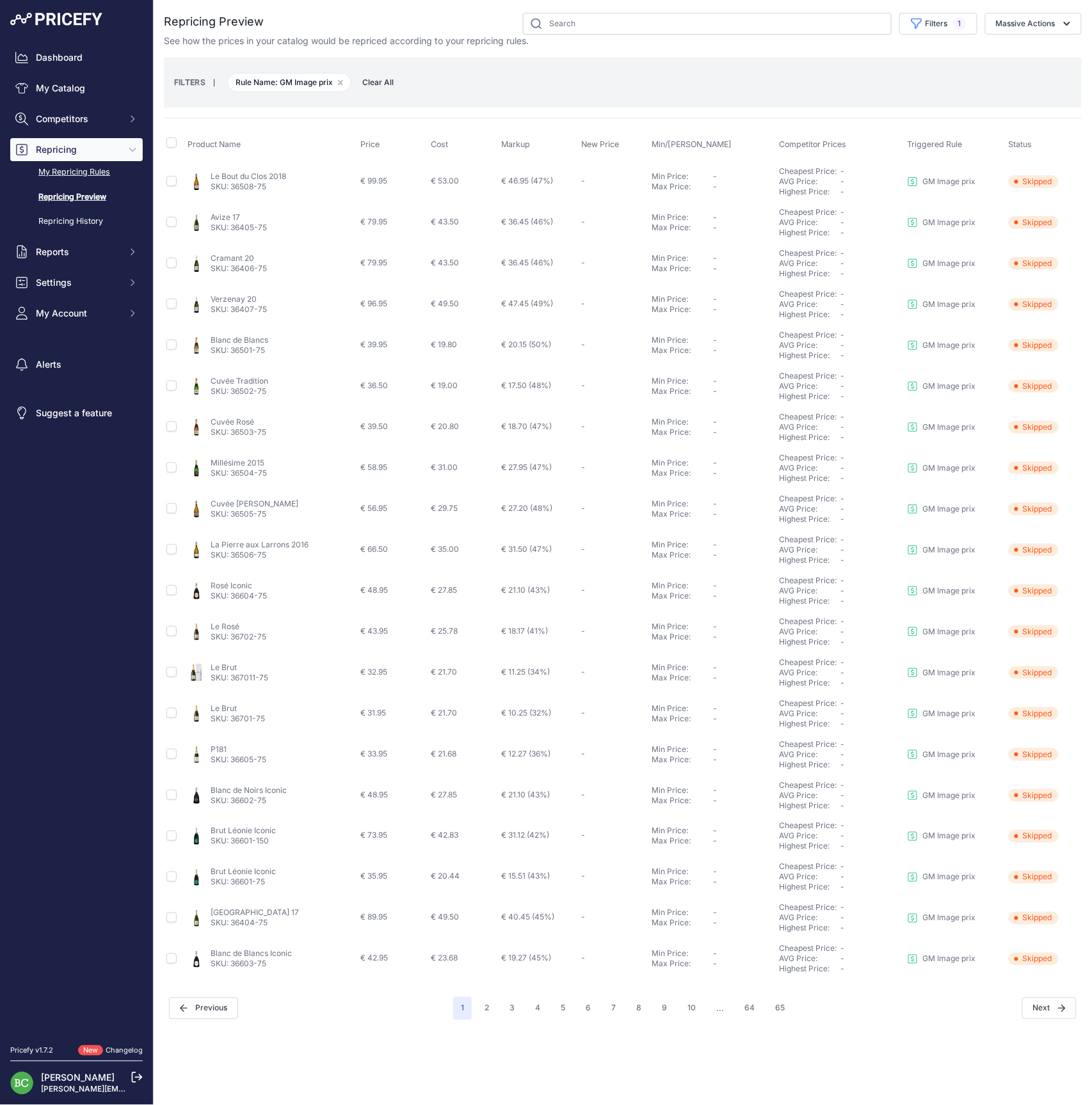
click at [73, 184] on link "My Repricing Rules" at bounding box center [76, 172] width 132 height 22
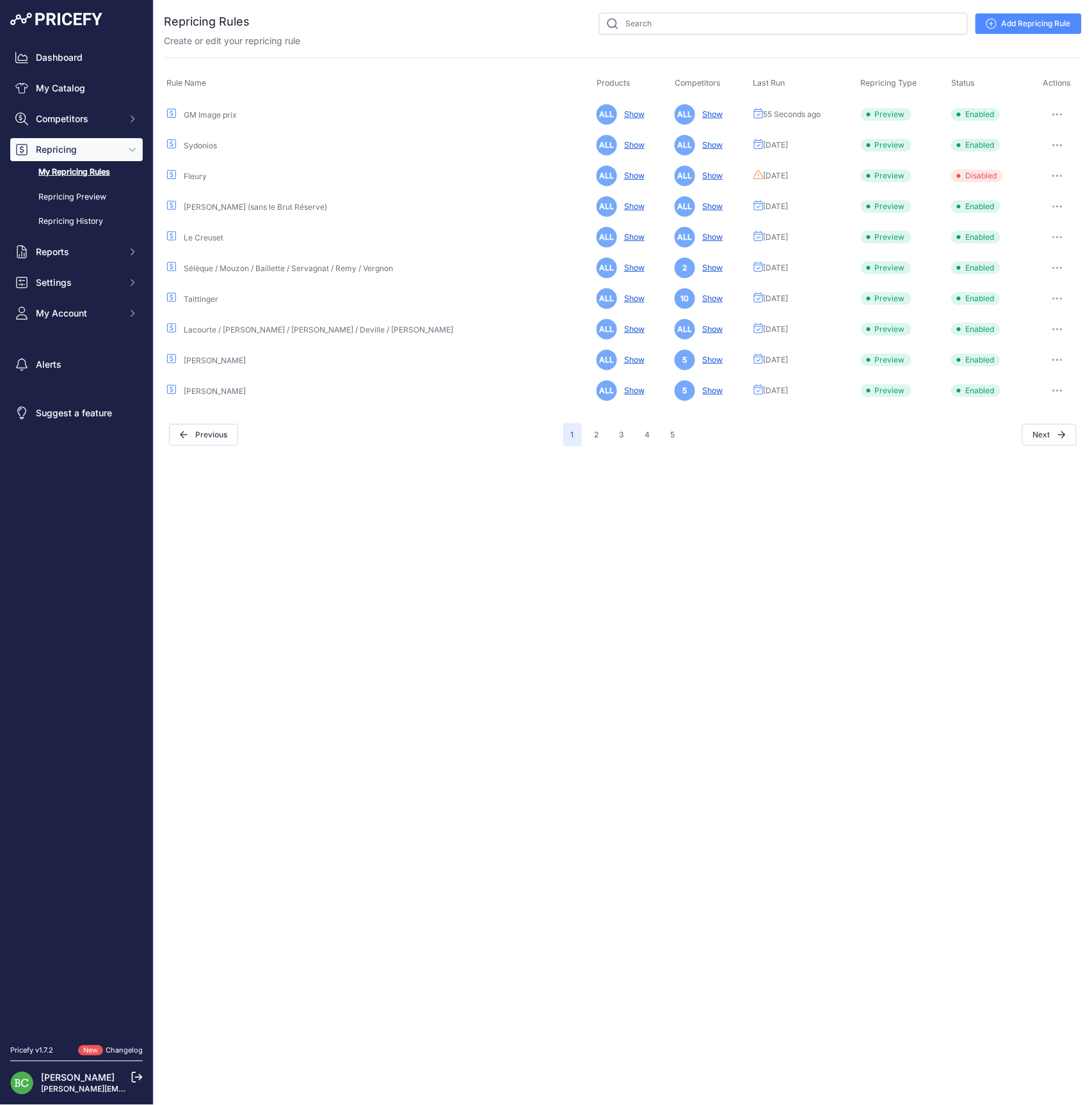
click at [1060, 110] on button "button" at bounding box center [1057, 114] width 26 height 18
click at [1039, 139] on link "Edit" at bounding box center [1038, 141] width 82 height 20
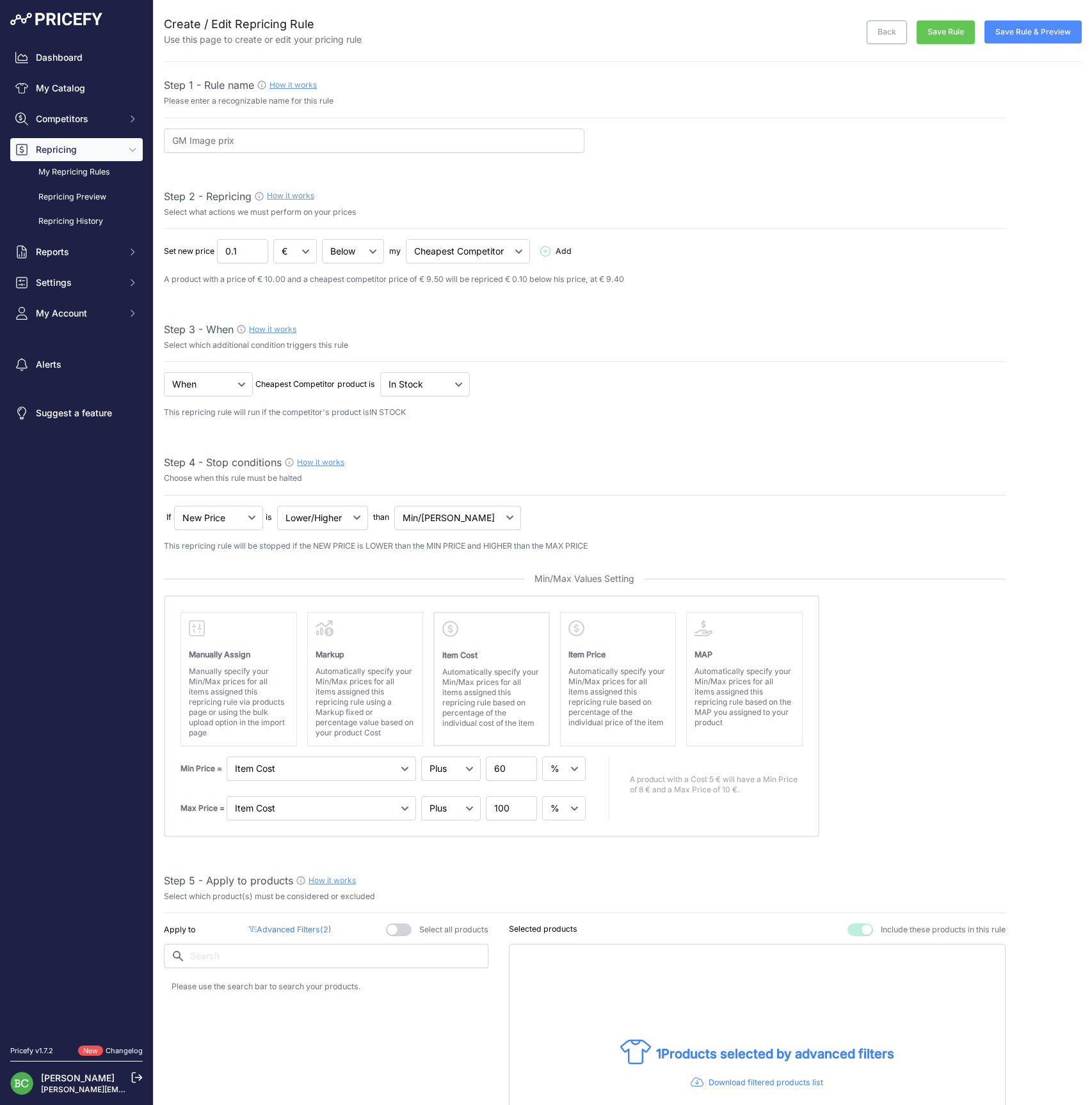
select select "percentage"
select select "7"
click at [460, 757] on div "Min Price = Markup Item Cost Item Price 60" at bounding box center [383, 768] width 407 height 24
type input "55"
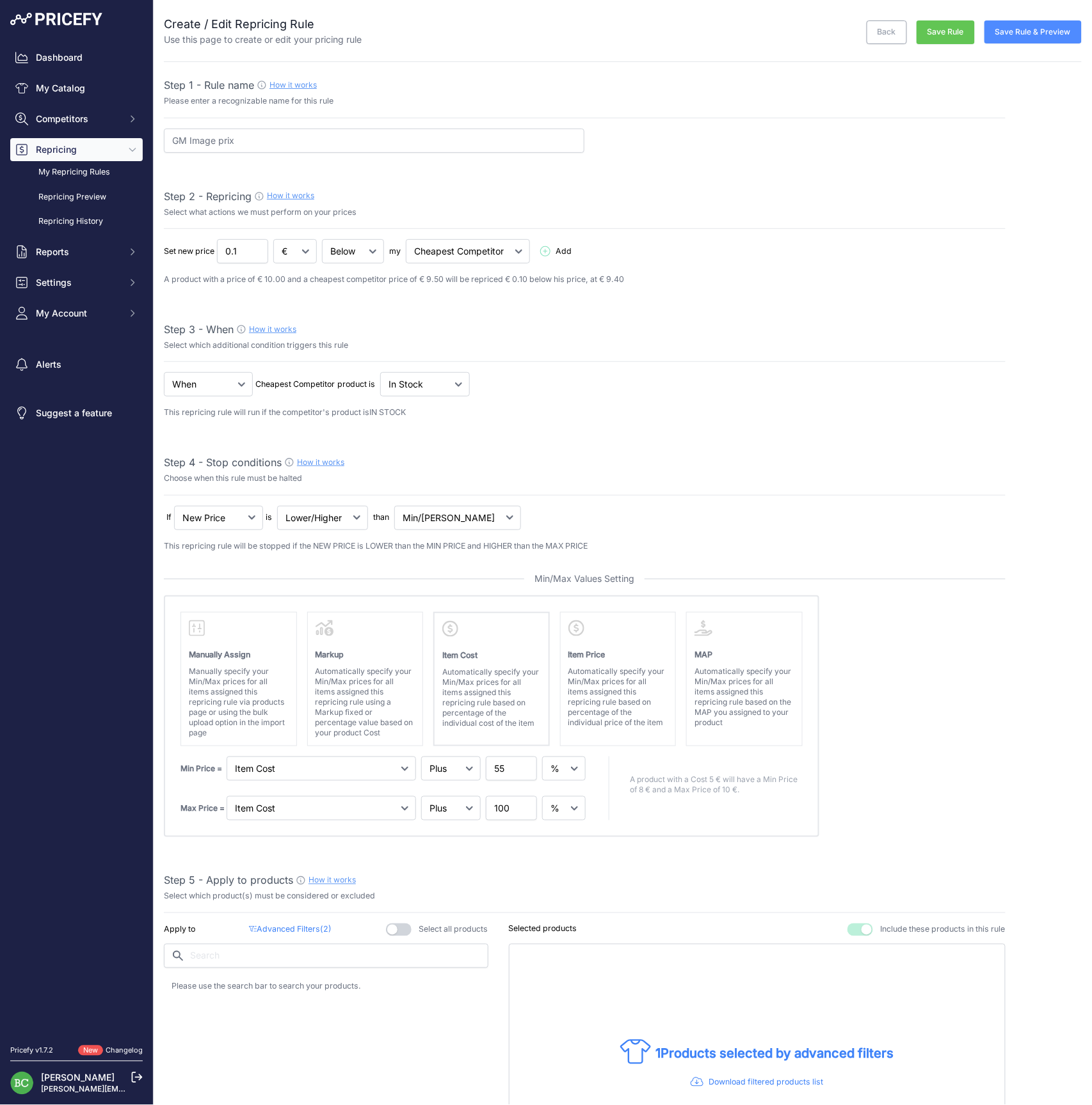
click at [942, 793] on absolute "Please select Min / Max / Min-Max as stop condition to enable this section Manu…" at bounding box center [585, 717] width 842 height 242
click at [1039, 39] on button "Save Rule & Preview" at bounding box center [1033, 32] width 98 height 23
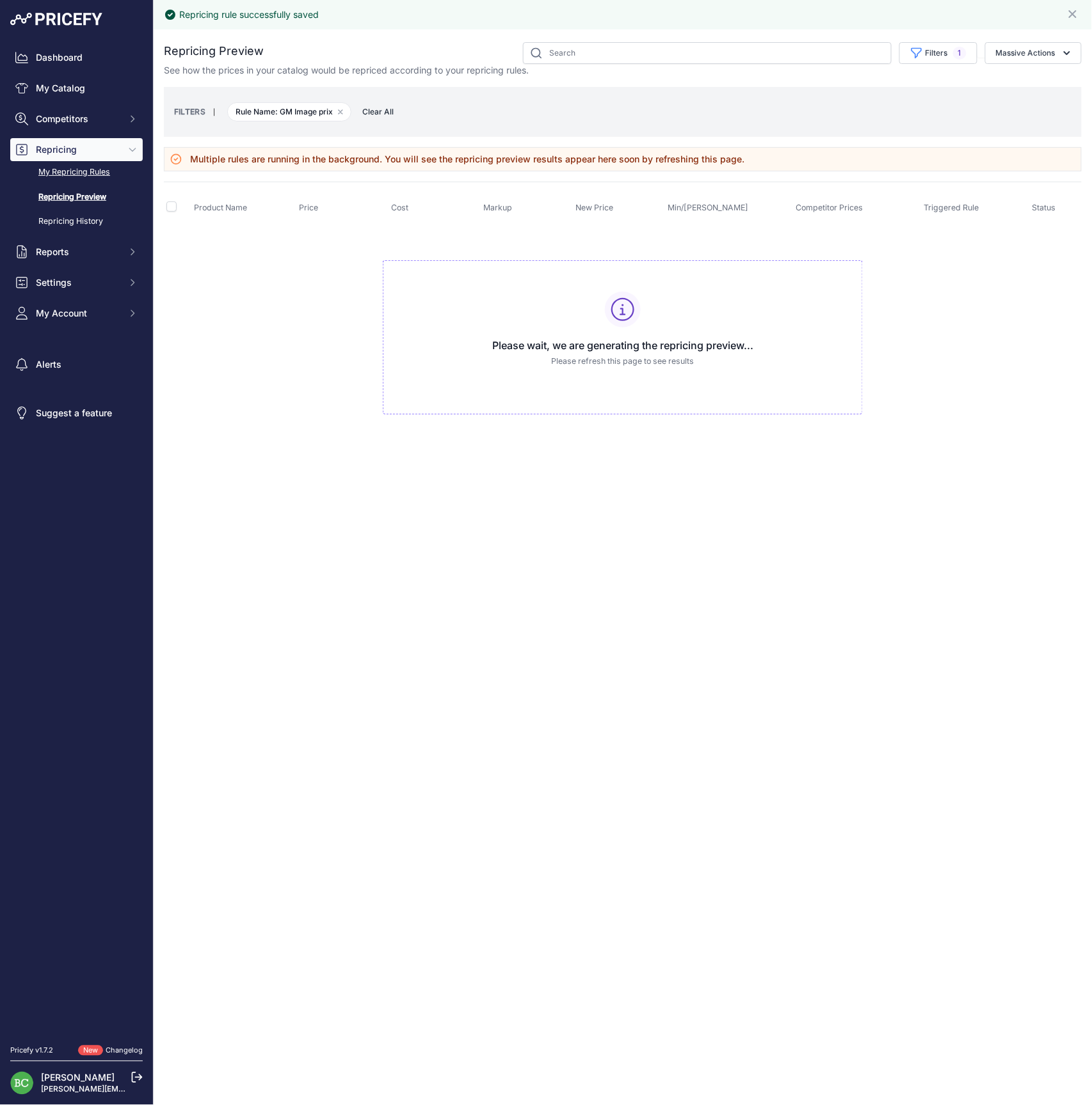
click at [81, 184] on link "My Repricing Rules" at bounding box center [76, 172] width 132 height 22
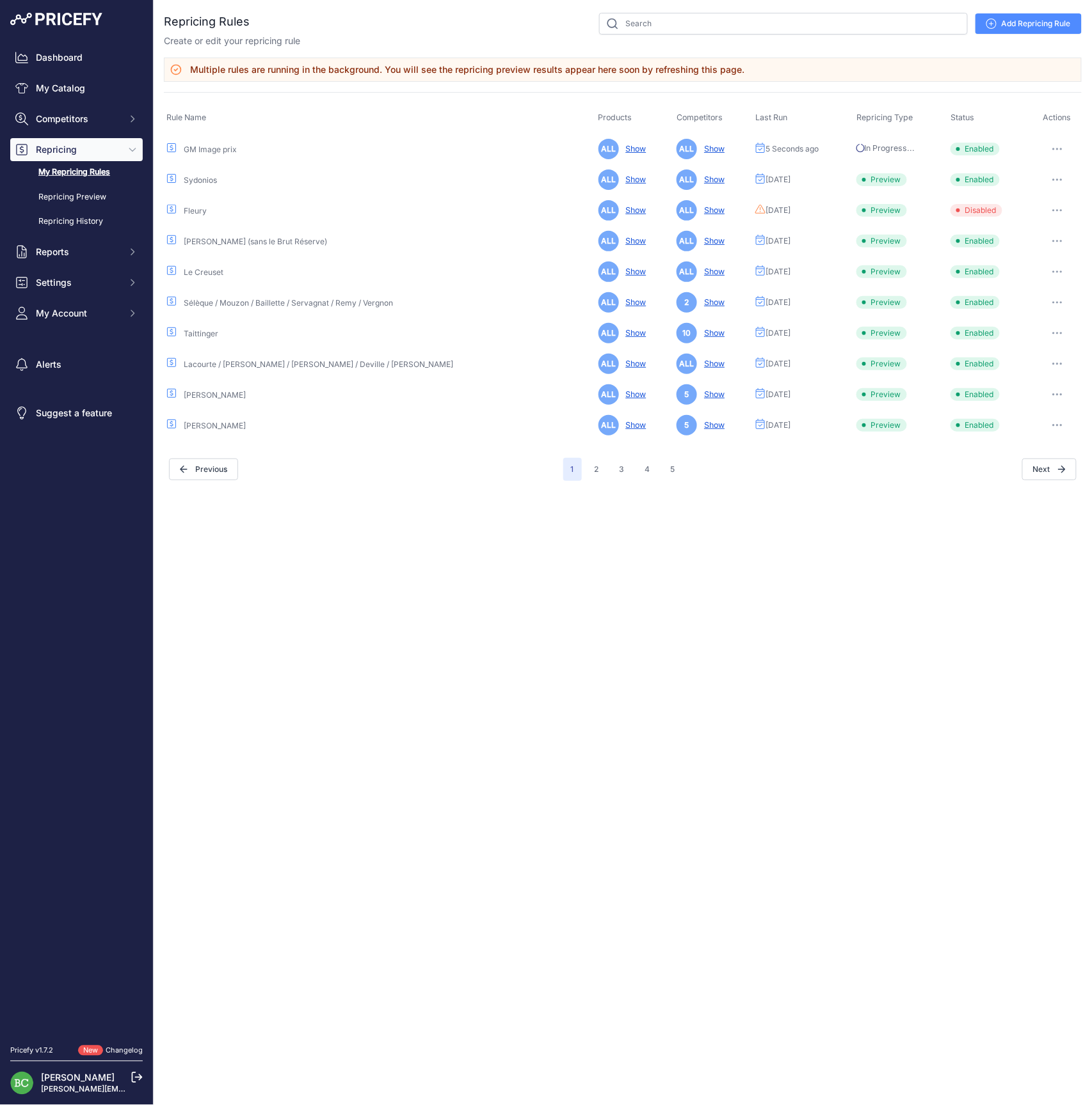
click at [1047, 148] on button "button" at bounding box center [1057, 149] width 26 height 18
click at [989, 119] on th "Status" at bounding box center [989, 118] width 84 height 30
click at [1012, 20] on link "Add Repricing Rule" at bounding box center [1028, 23] width 106 height 20
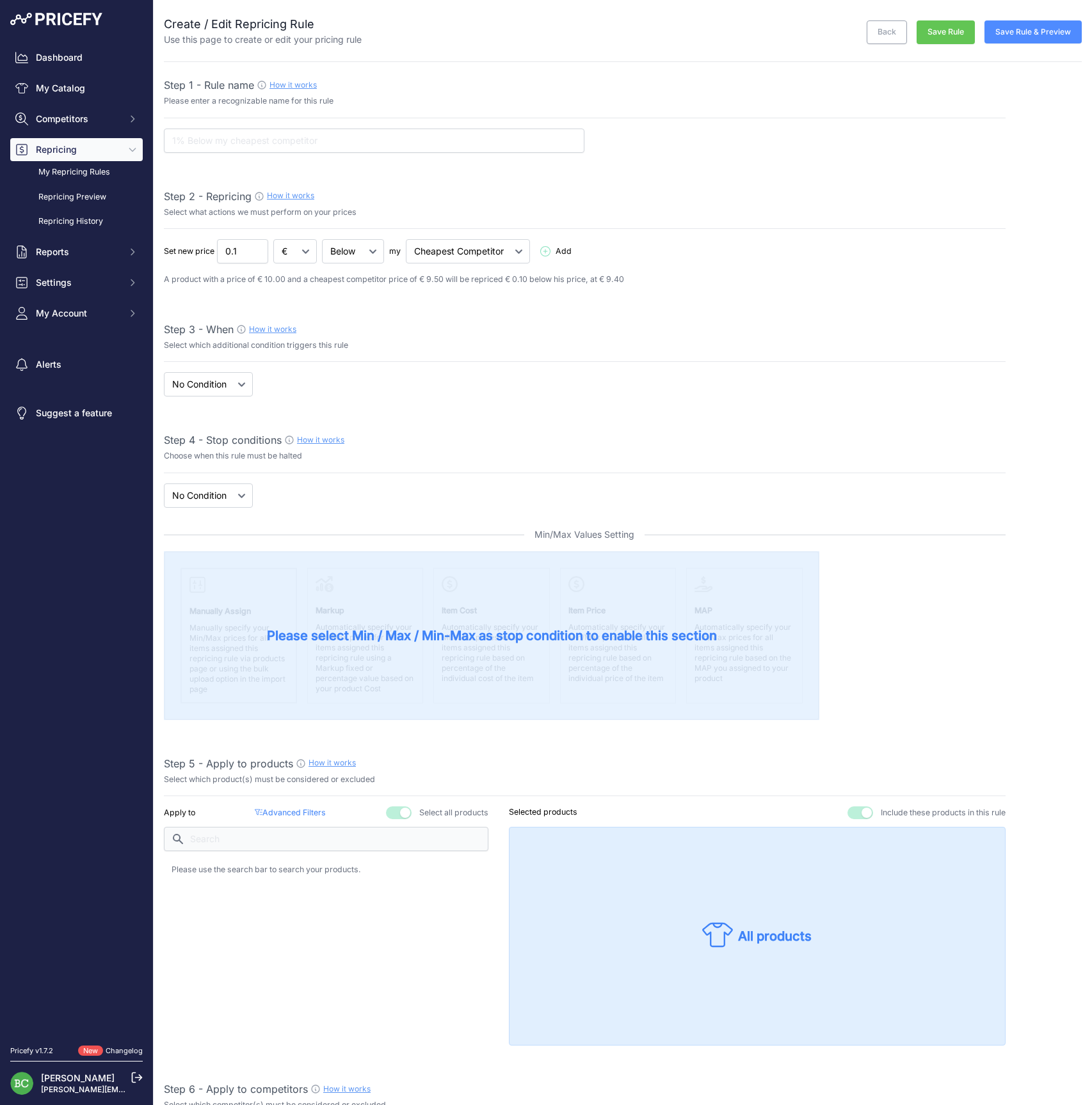
select select "7"
click at [229, 137] on input "text" at bounding box center [374, 140] width 420 height 24
type input "GM autres"
select select "when"
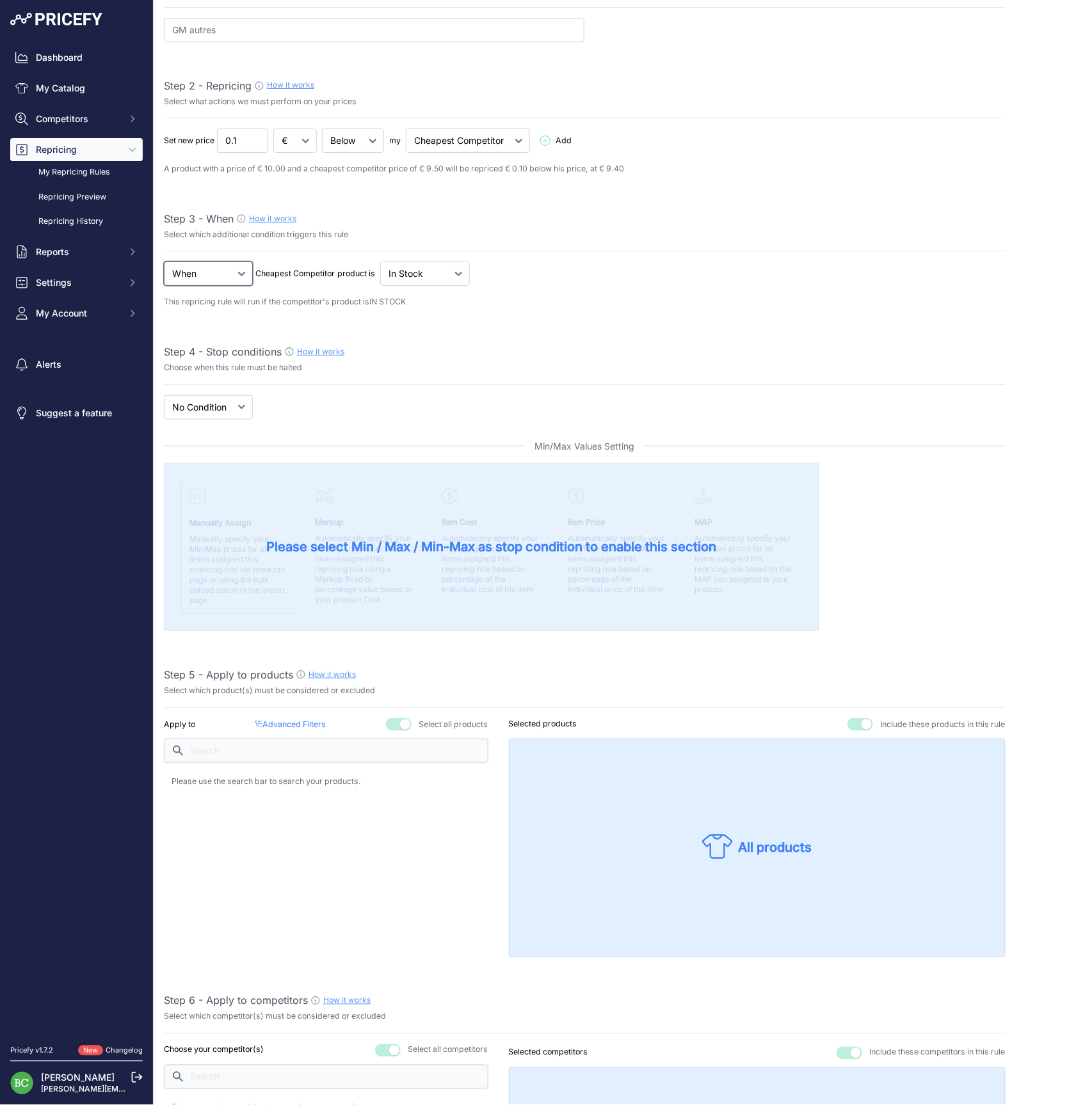
scroll to position [114, 0]
select select "price"
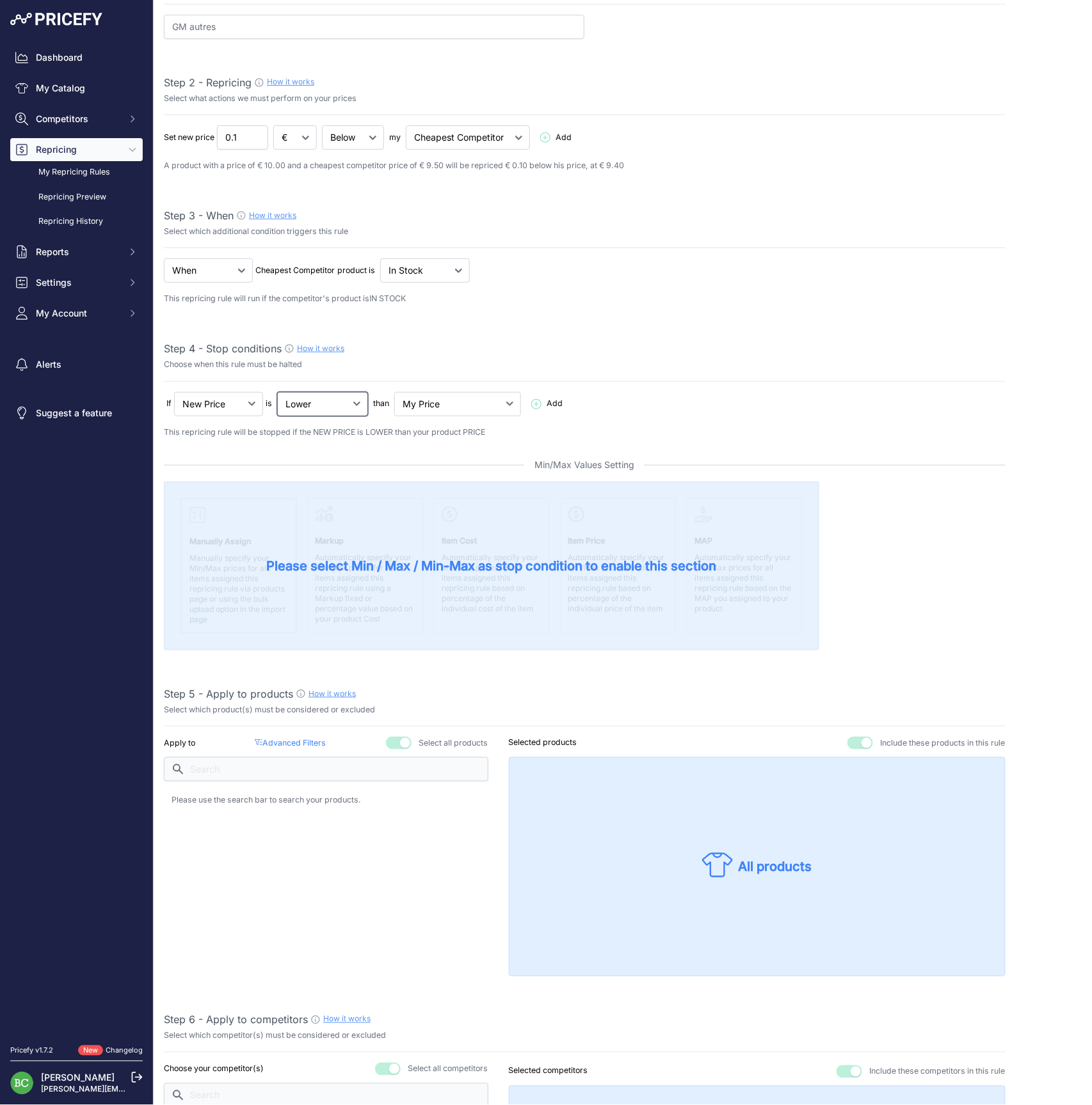
select select "not_lower_and_higher"
select select "min_max_price"
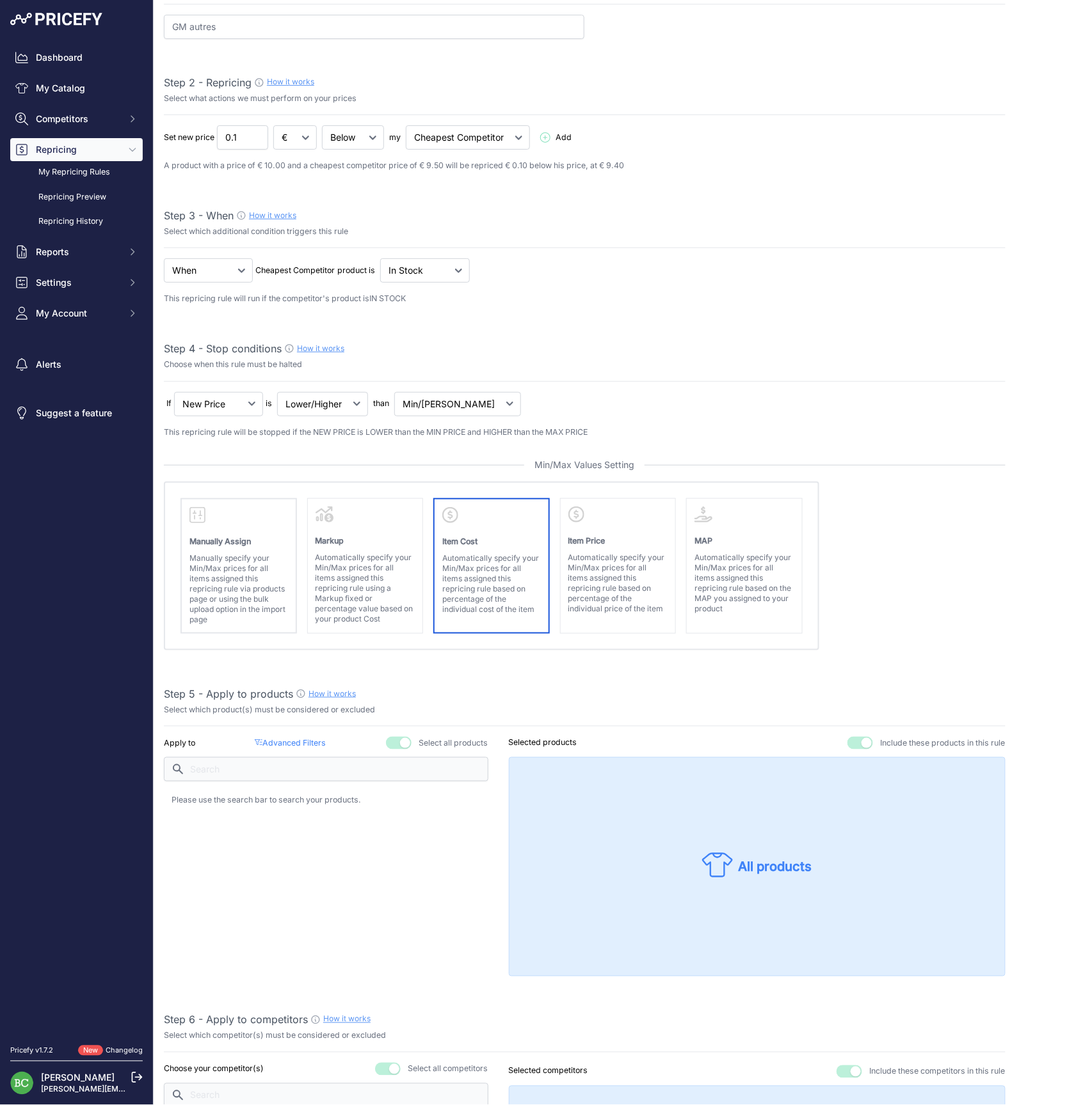
click at [497, 571] on p "Automatically specify your Min/Max prices for all items assigned this repricing…" at bounding box center [491, 584] width 98 height 61
select select "cost"
select select "above"
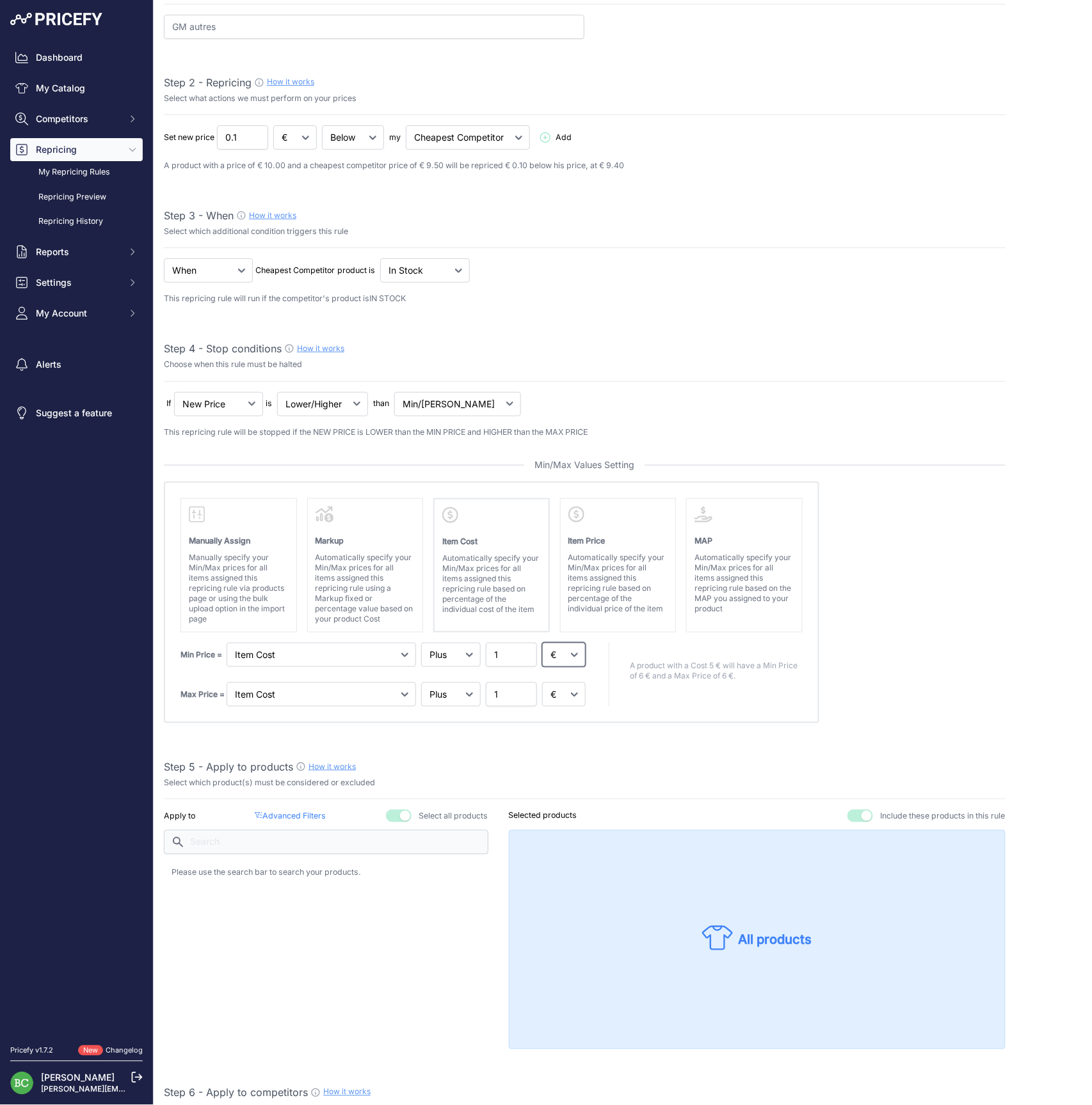
select select "percentage"
drag, startPoint x: 564, startPoint y: 653, endPoint x: 564, endPoint y: 701, distance: 48.0
click at [566, 697] on div "Min Price = Markup Item Cost 1 Max Price = 1" at bounding box center [383, 675] width 407 height 64
select select "percentage"
click at [479, 689] on div "Max Price = Markup Item Cost Item Price 1" at bounding box center [383, 694] width 407 height 24
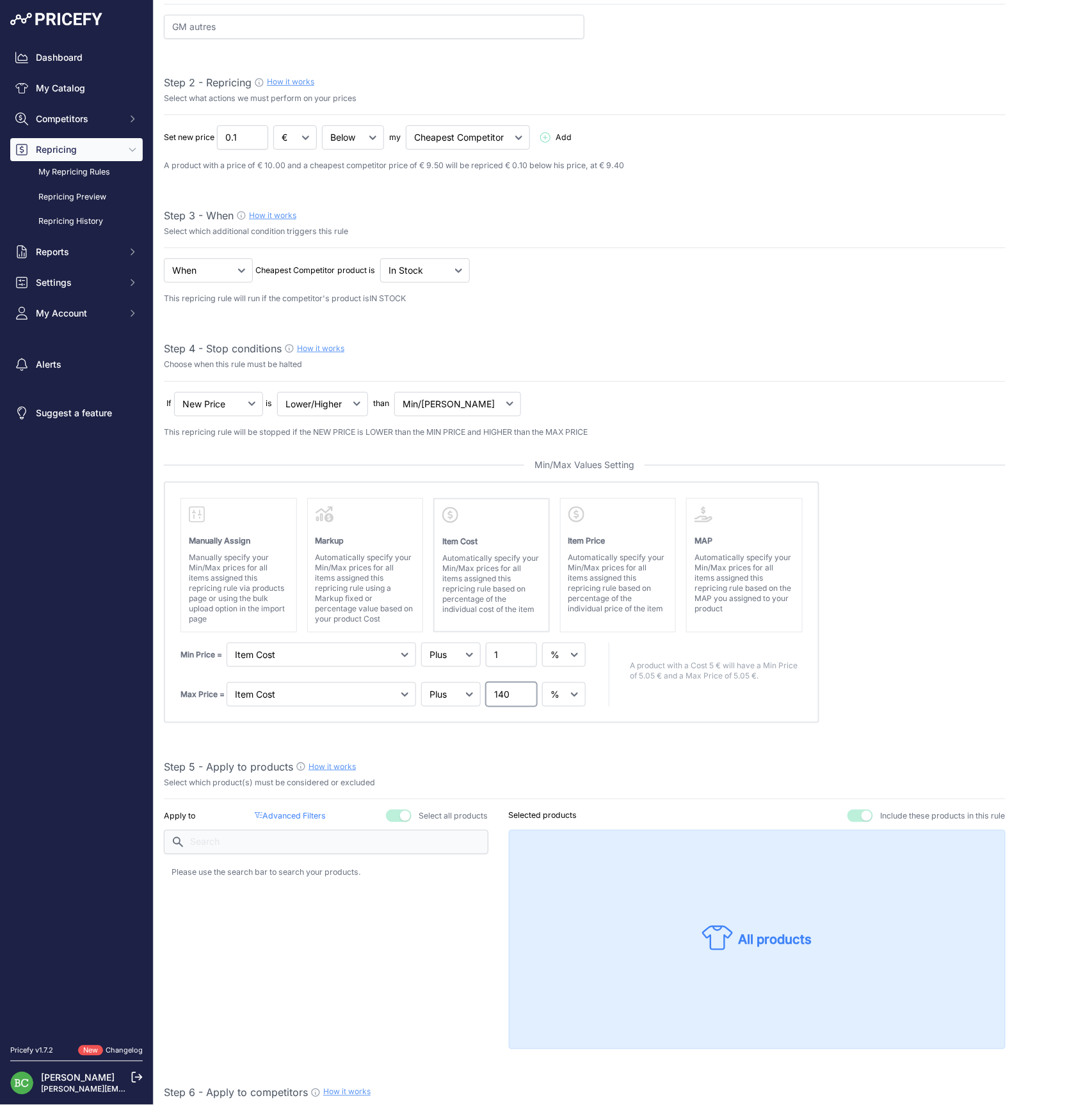
type input "140"
drag, startPoint x: 915, startPoint y: 711, endPoint x: 835, endPoint y: 703, distance: 80.4
click at [915, 711] on absolute "Please select Min / Max / Min-Max as stop condition to enable this section Manu…" at bounding box center [585, 602] width 842 height 242
drag, startPoint x: 499, startPoint y: 648, endPoint x: 472, endPoint y: 647, distance: 27.0
click at [472, 647] on div "Min Price = Markup Item Cost Item Price 1" at bounding box center [383, 654] width 407 height 24
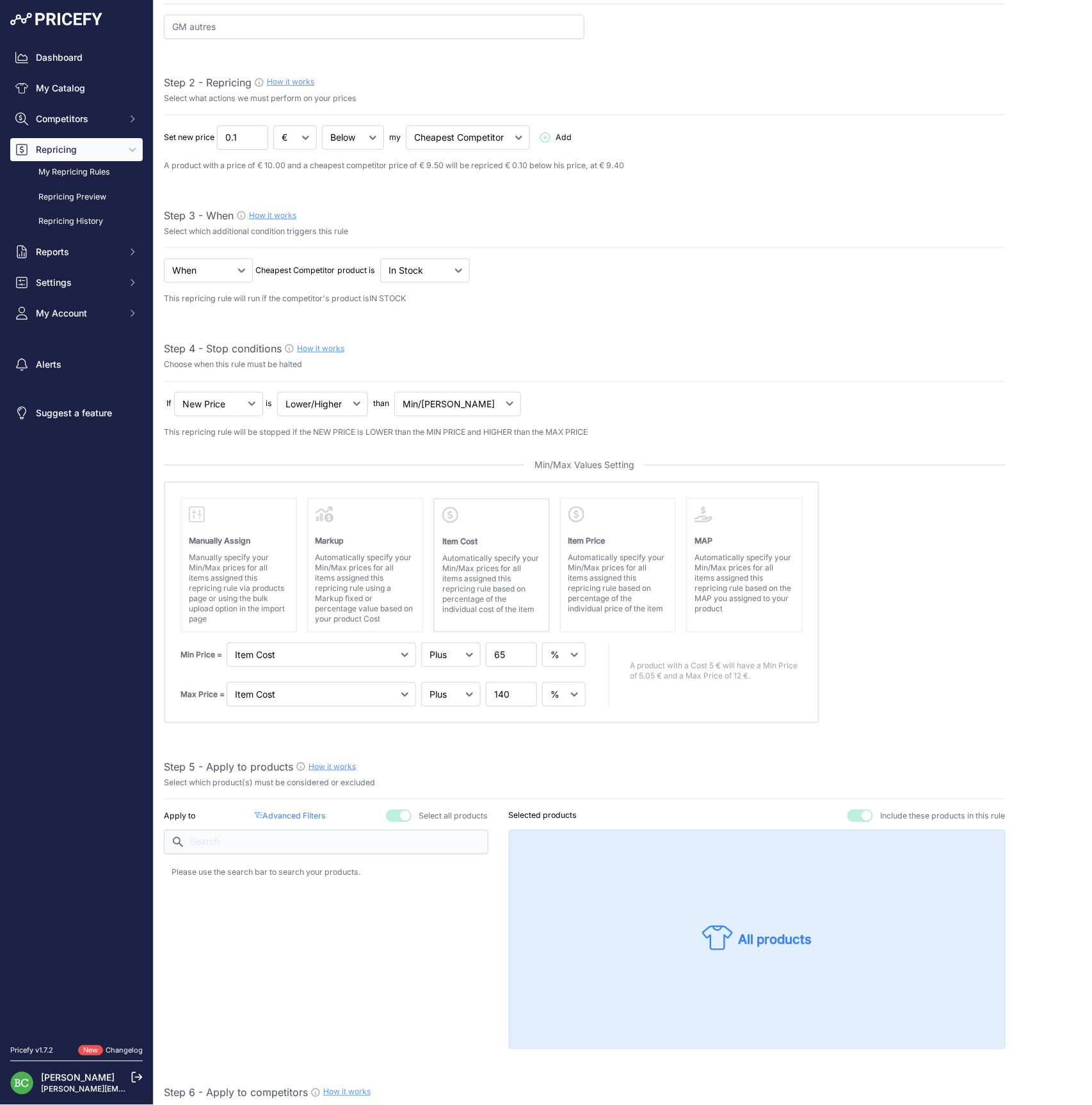
click at [914, 665] on absolute "Please select Min / Max / Min-Max as stop condition to enable this section Manu…" at bounding box center [585, 602] width 842 height 242
click at [521, 647] on input "65.01" at bounding box center [511, 654] width 51 height 24
drag, startPoint x: 494, startPoint y: 650, endPoint x: 529, endPoint y: 651, distance: 35.0
click at [527, 651] on input "65.01" at bounding box center [511, 654] width 51 height 24
type input "66"
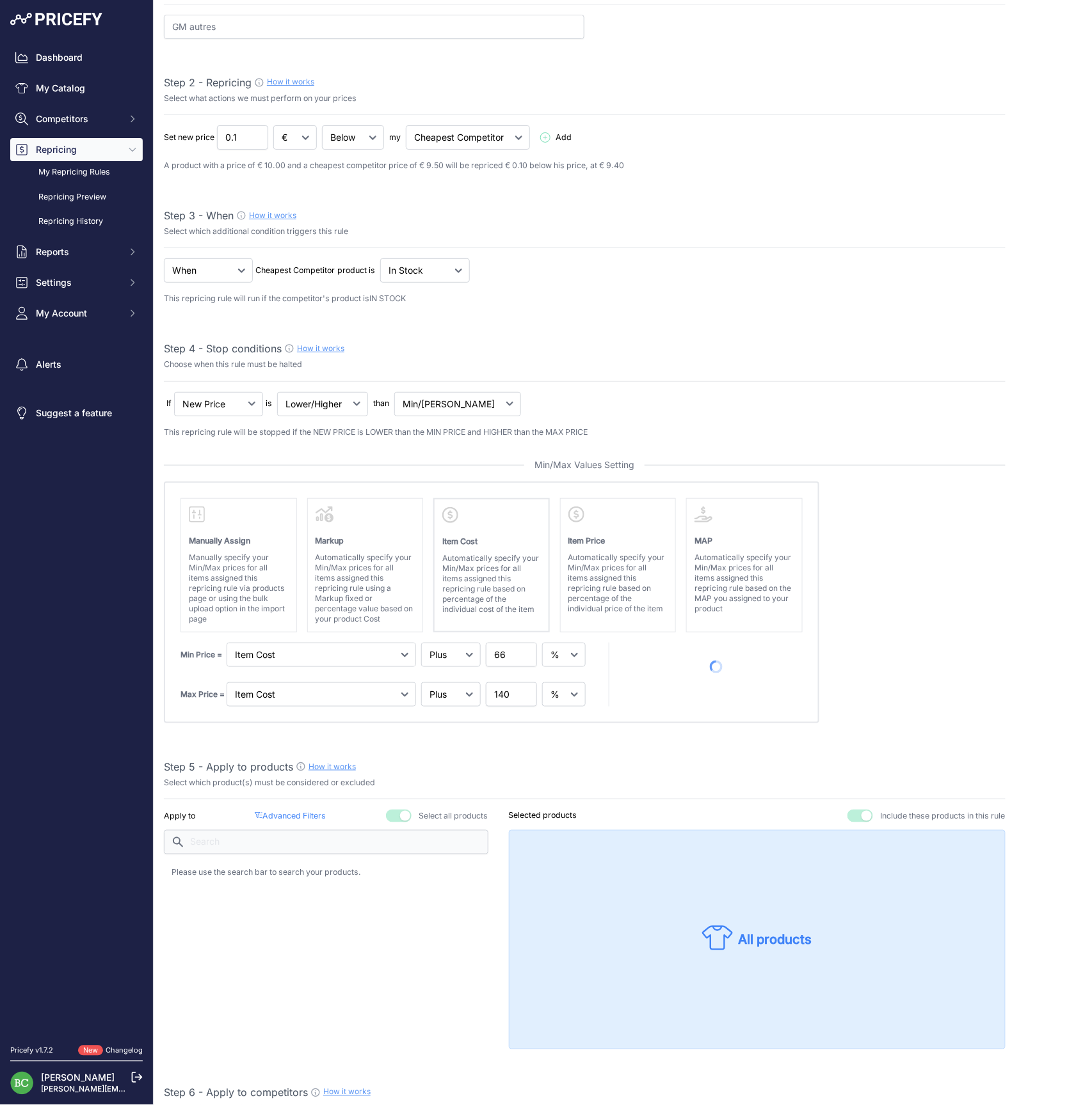
drag, startPoint x: 869, startPoint y: 651, endPoint x: 878, endPoint y: 653, distance: 9.2
click at [878, 653] on absolute "Please select Min / Max / Min-Max as stop condition to enable this section Manu…" at bounding box center [585, 602] width 842 height 242
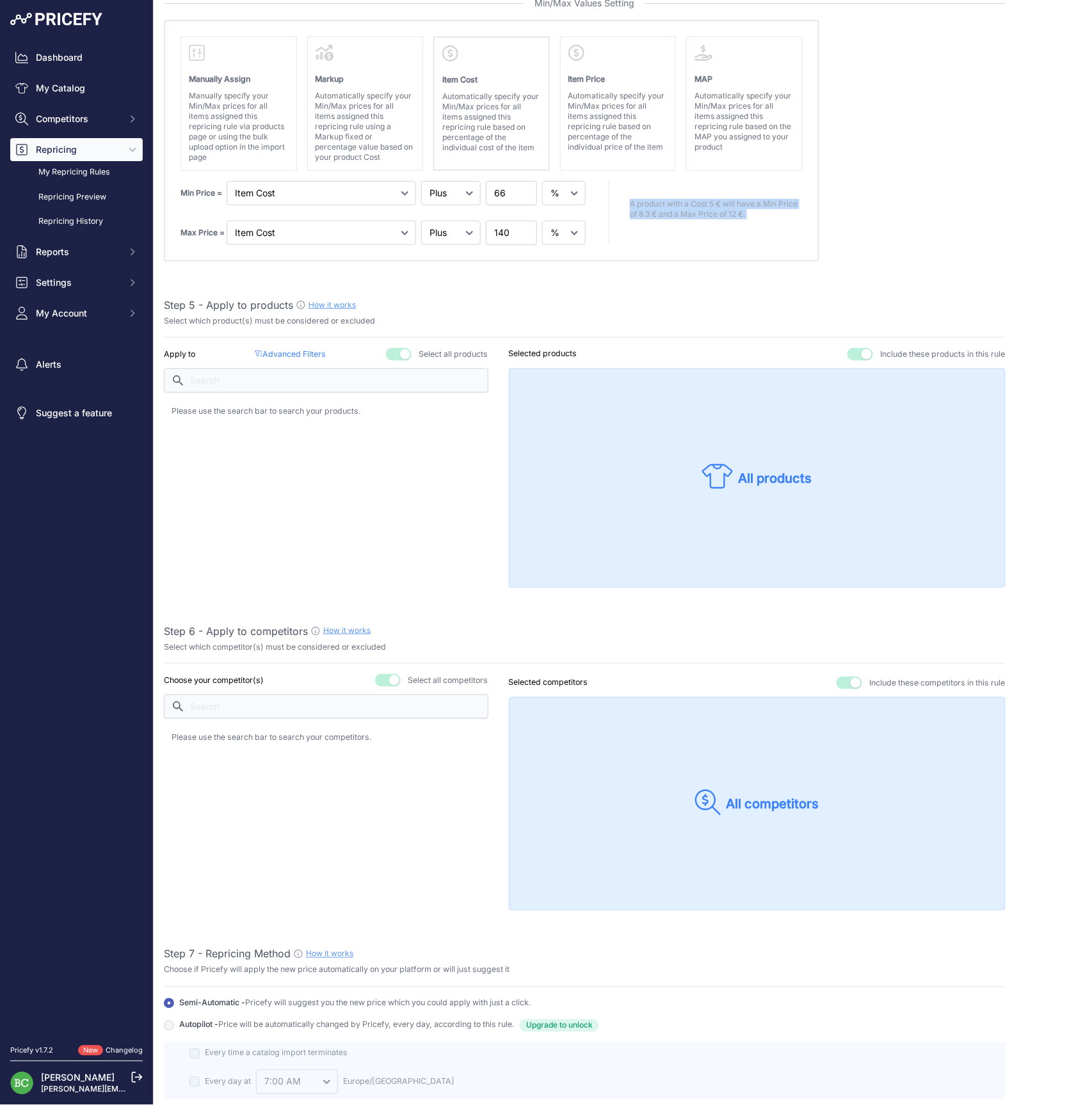
scroll to position [580, 0]
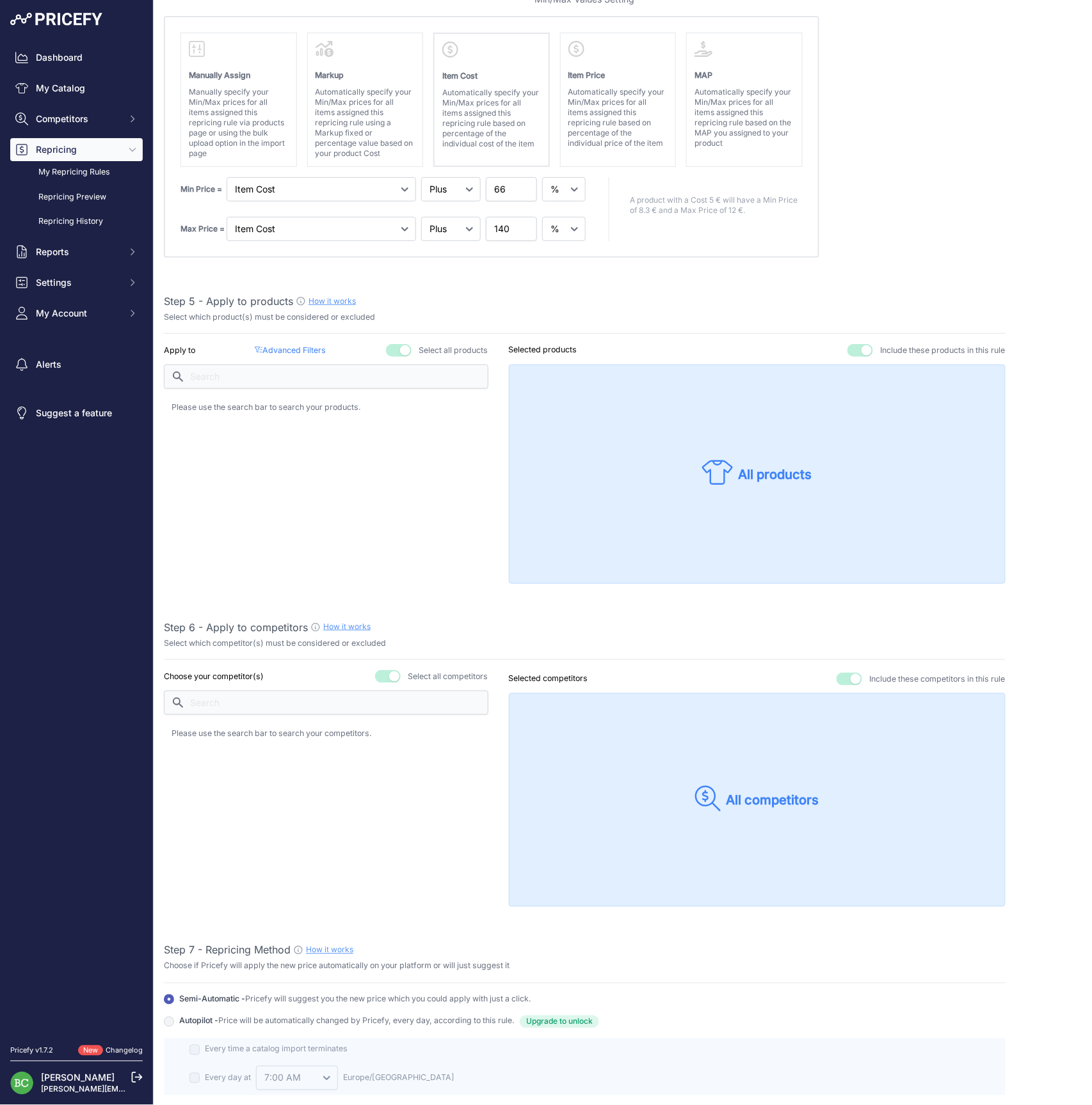
click at [287, 348] on p "Advanced Filters ( false )" at bounding box center [290, 351] width 71 height 12
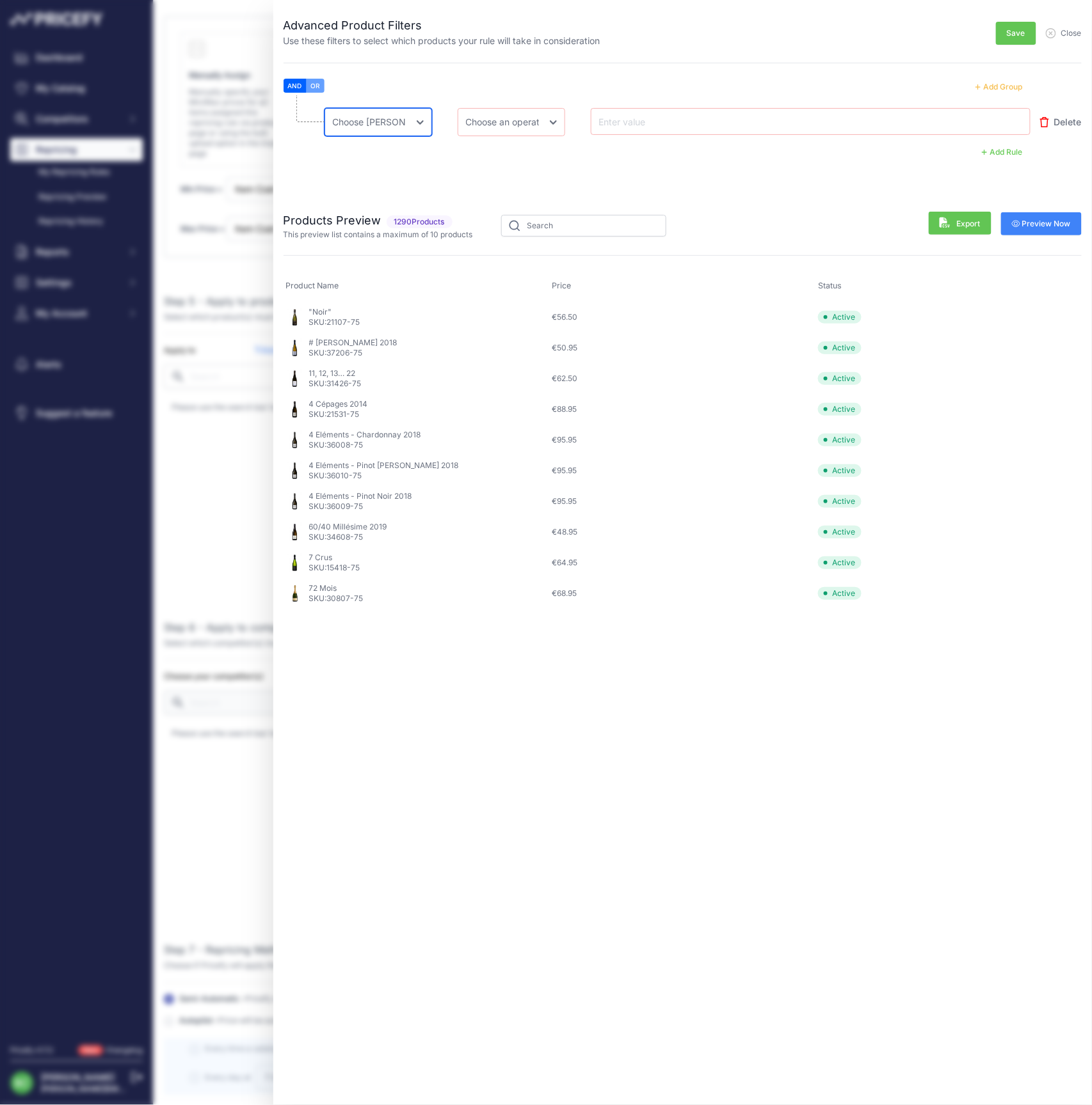
select select "mp.sku"
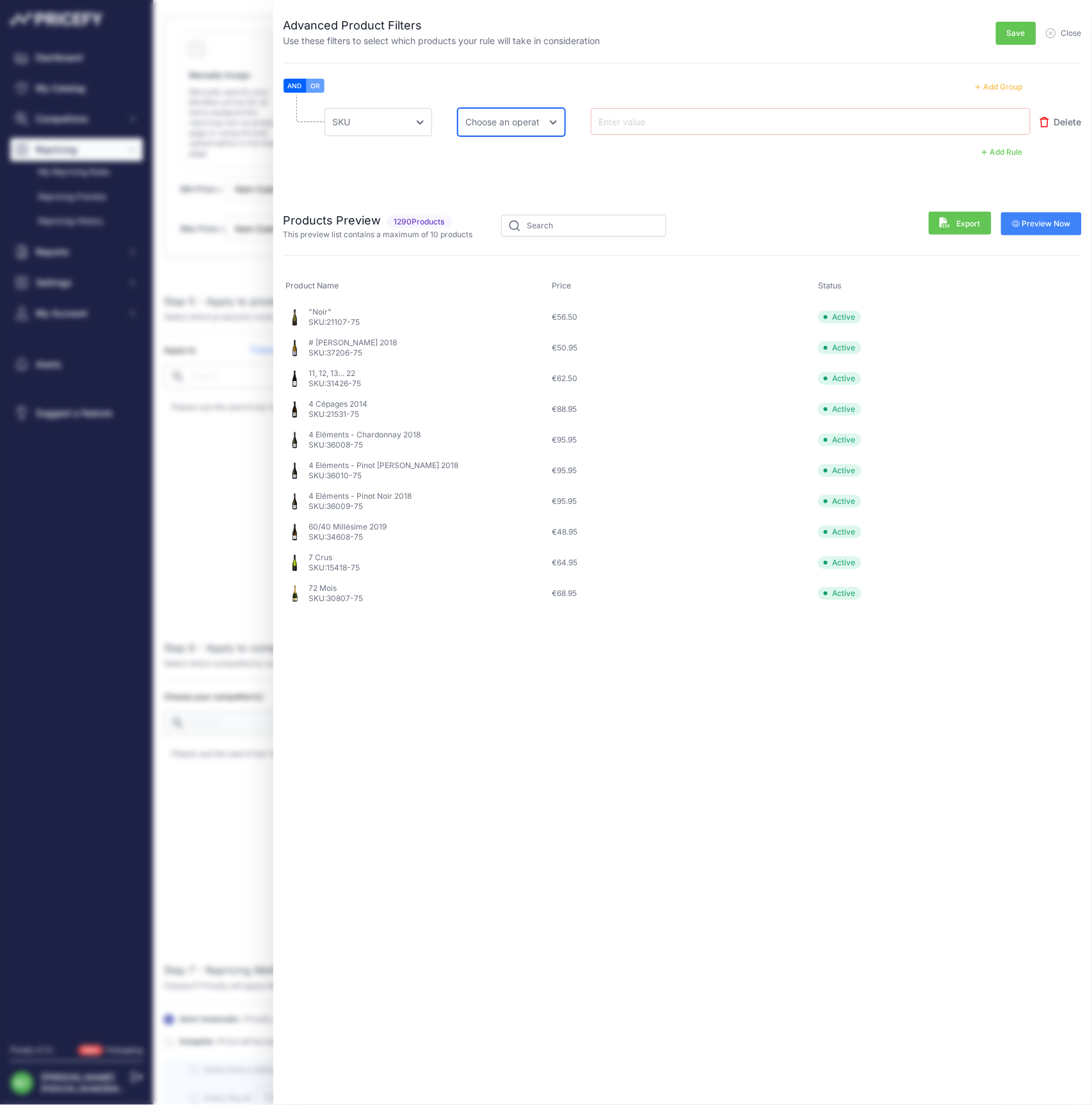
select select "equal"
click at [672, 121] on input "text" at bounding box center [647, 121] width 102 height 15
click at [703, 119] on div at bounding box center [810, 121] width 428 height 15
click at [654, 121] on input "text" at bounding box center [647, 121] width 102 height 15
paste input "10165-75"
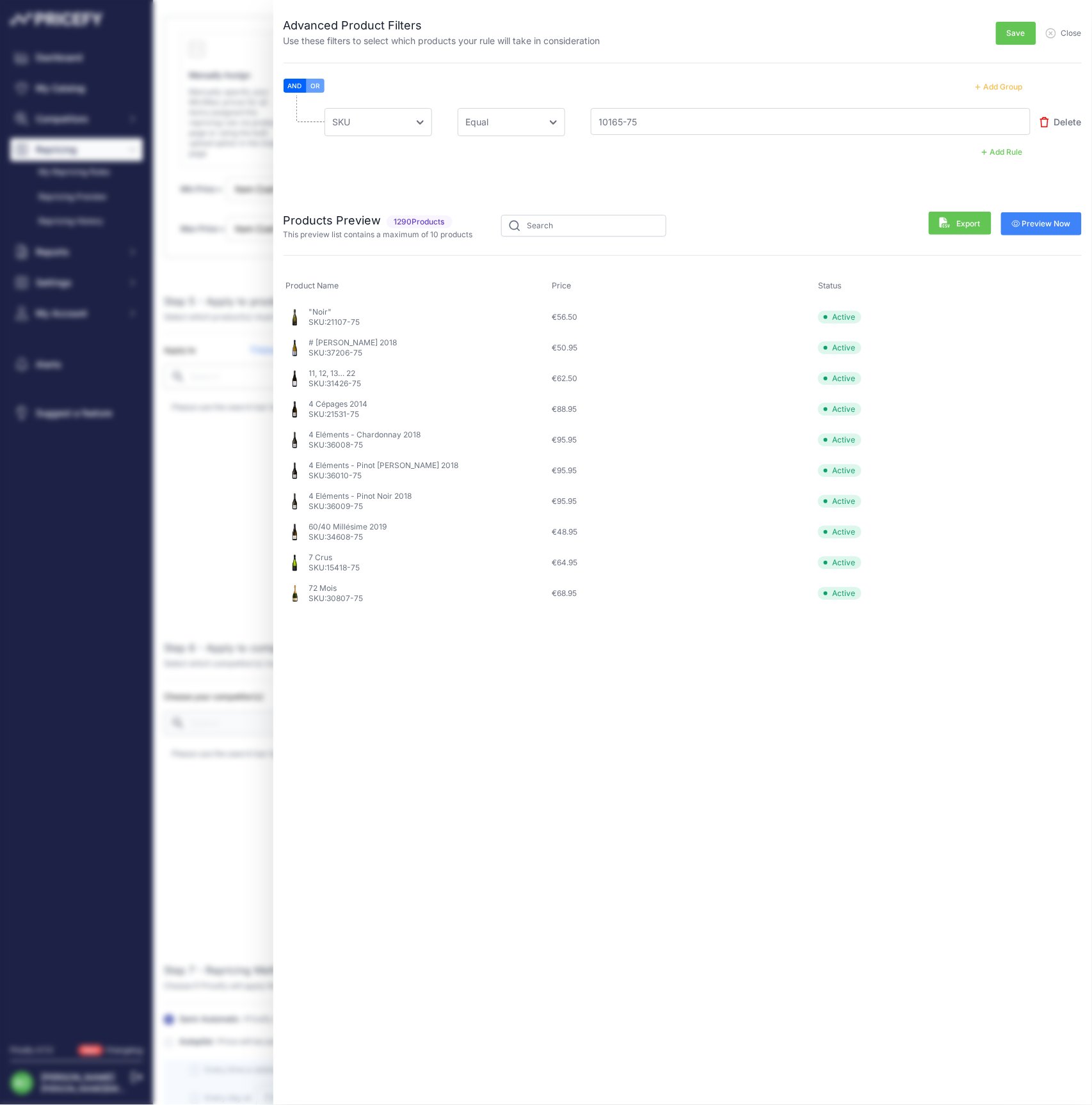
type input "10165-75"
click at [1048, 222] on span "Preview Now" at bounding box center [1041, 224] width 59 height 11
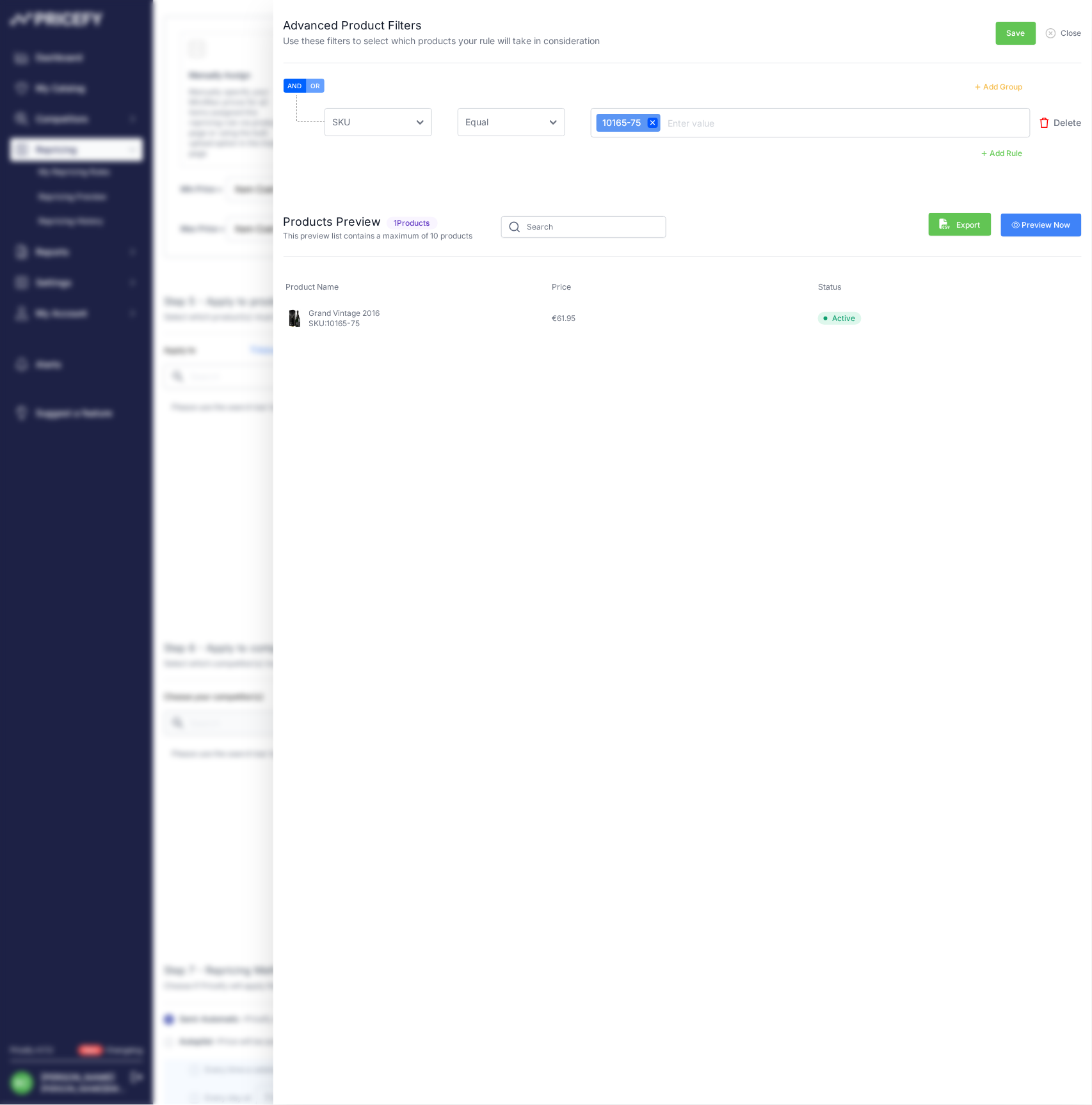
click at [1017, 39] on button "Save" at bounding box center [1015, 34] width 40 height 23
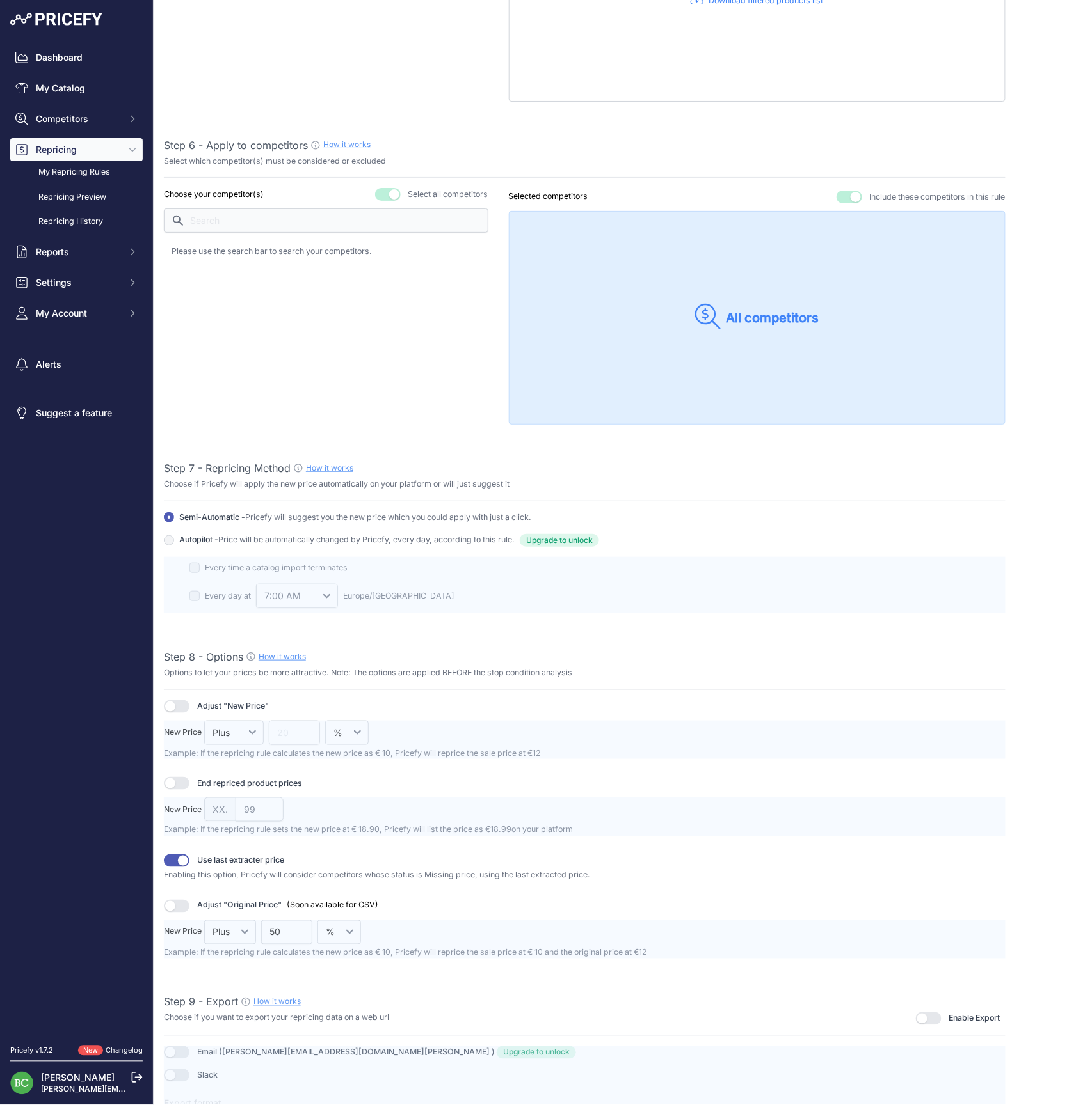
scroll to position [1110, 0]
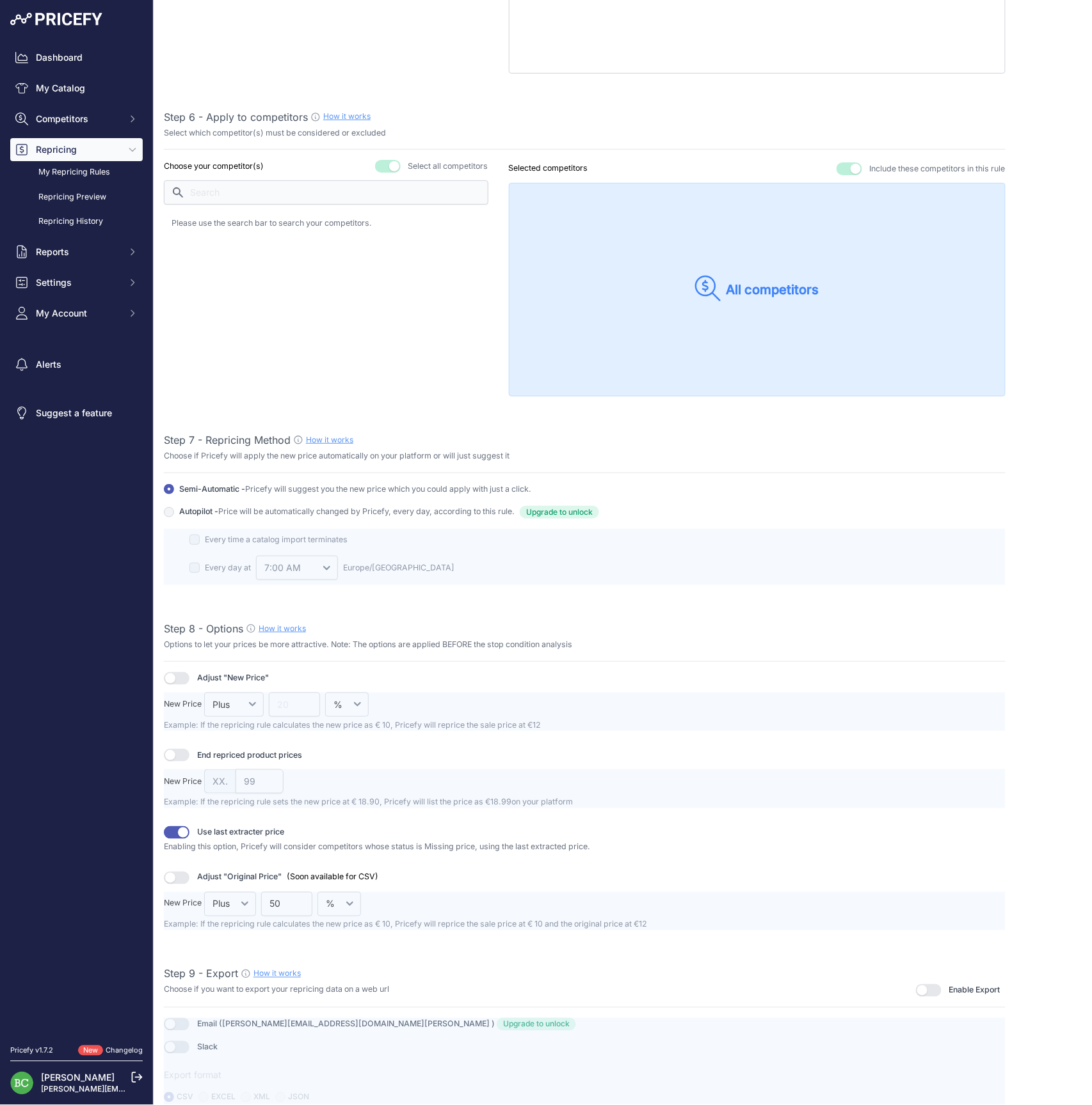
click at [385, 160] on button "button" at bounding box center [388, 166] width 26 height 12
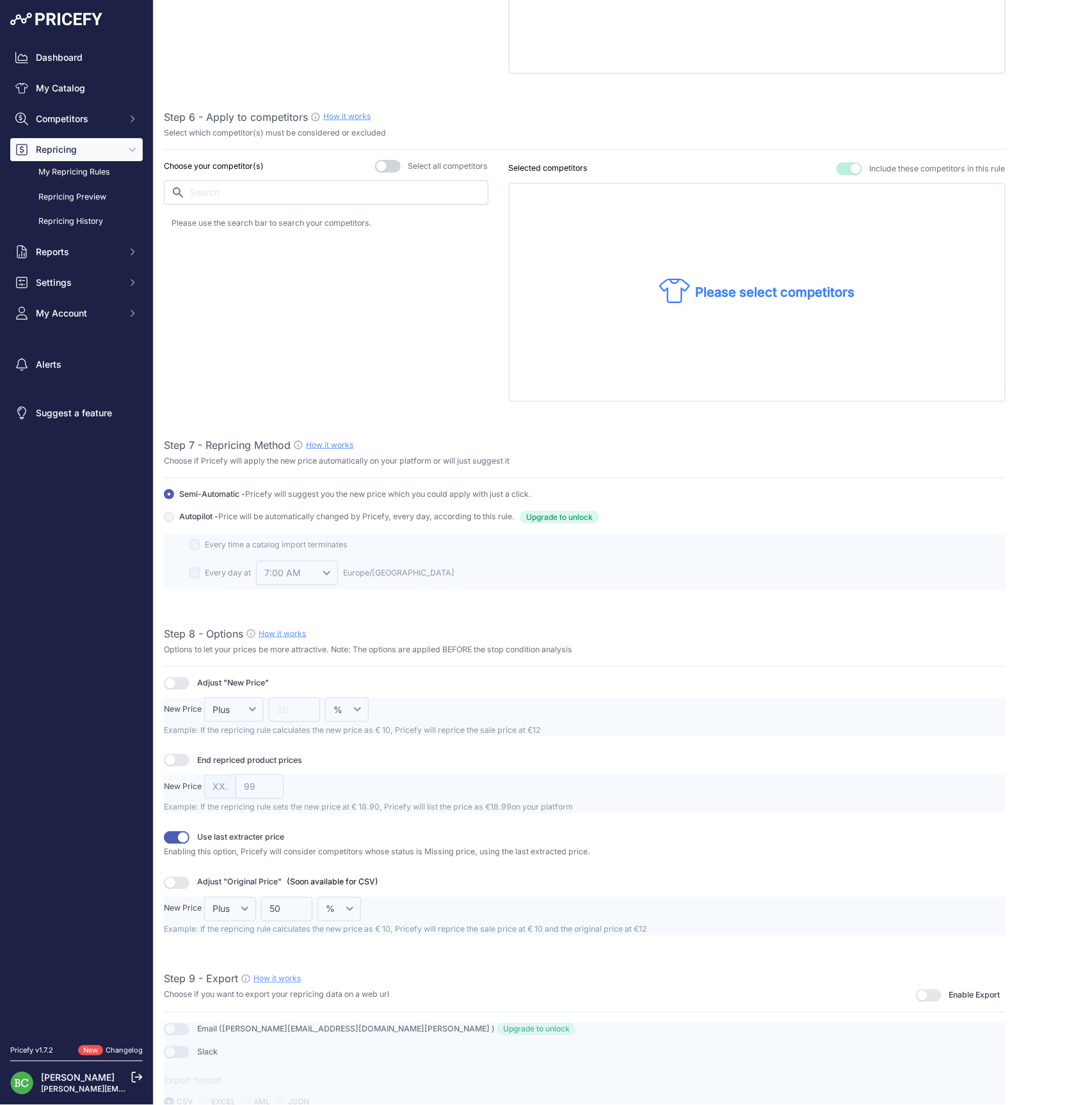
click at [723, 290] on p "Please select competitors" at bounding box center [774, 293] width 160 height 18
click at [750, 289] on p "Please select competitors" at bounding box center [774, 293] width 160 height 18
click at [281, 183] on input "text" at bounding box center [326, 192] width 325 height 24
drag, startPoint x: 306, startPoint y: 216, endPoint x: 232, endPoint y: 226, distance: 74.7
click at [232, 226] on p "vinatis.com" at bounding box center [232, 226] width 75 height 12
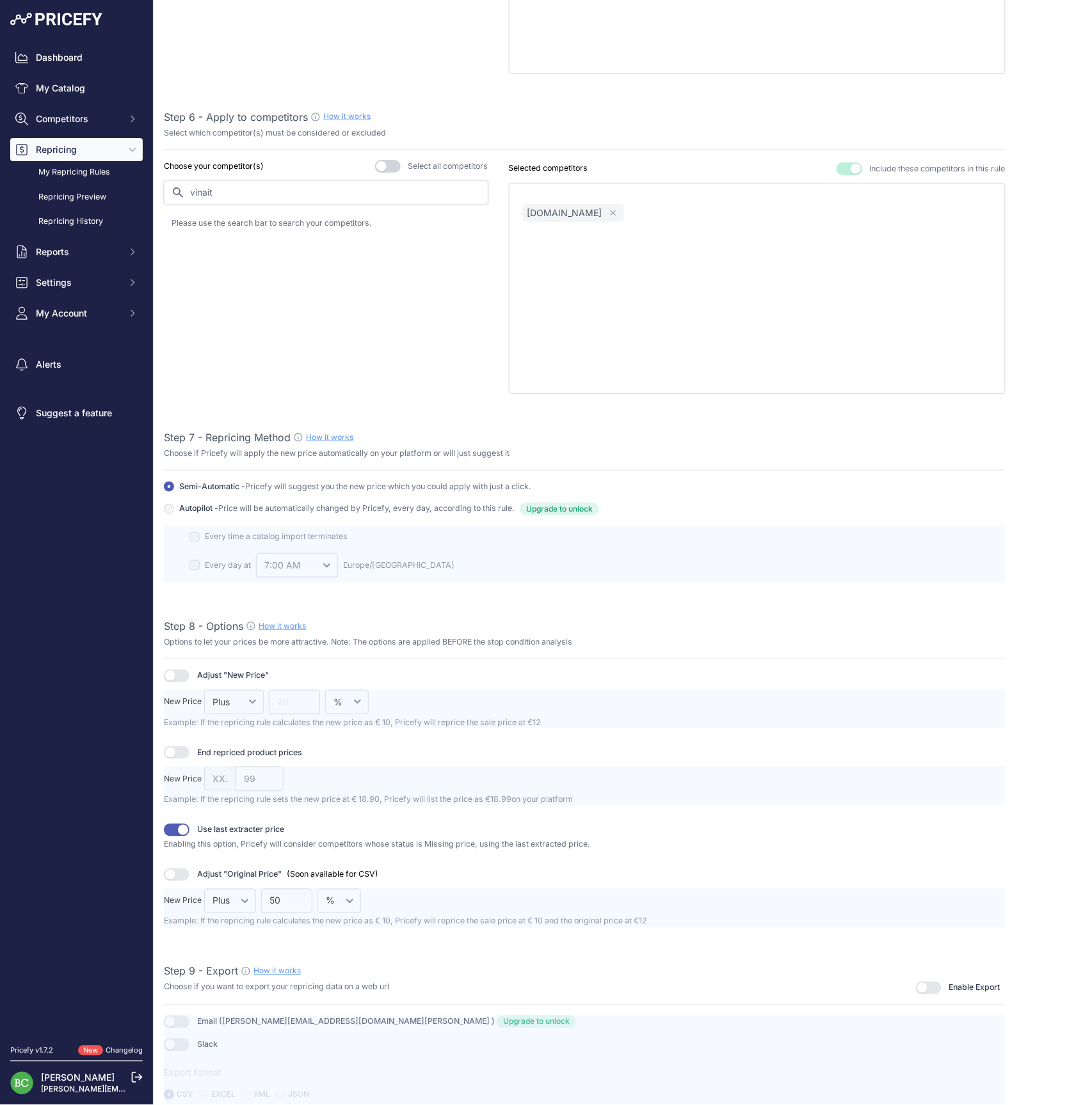
drag, startPoint x: 257, startPoint y: 192, endPoint x: 160, endPoint y: 190, distance: 97.0
click at [160, 190] on div "Create / Edit Repricing Rule Use this page to create or edit your pricing rule …" at bounding box center [622, 22] width 938 height 2265
click at [220, 225] on p "millesima.fr" at bounding box center [232, 226] width 75 height 12
drag, startPoint x: 196, startPoint y: 183, endPoint x: 154, endPoint y: 182, distance: 42.0
click at [154, 182] on div "Create / Edit Repricing Rule Use this page to create or edit your pricing rule …" at bounding box center [622, 22] width 938 height 2265
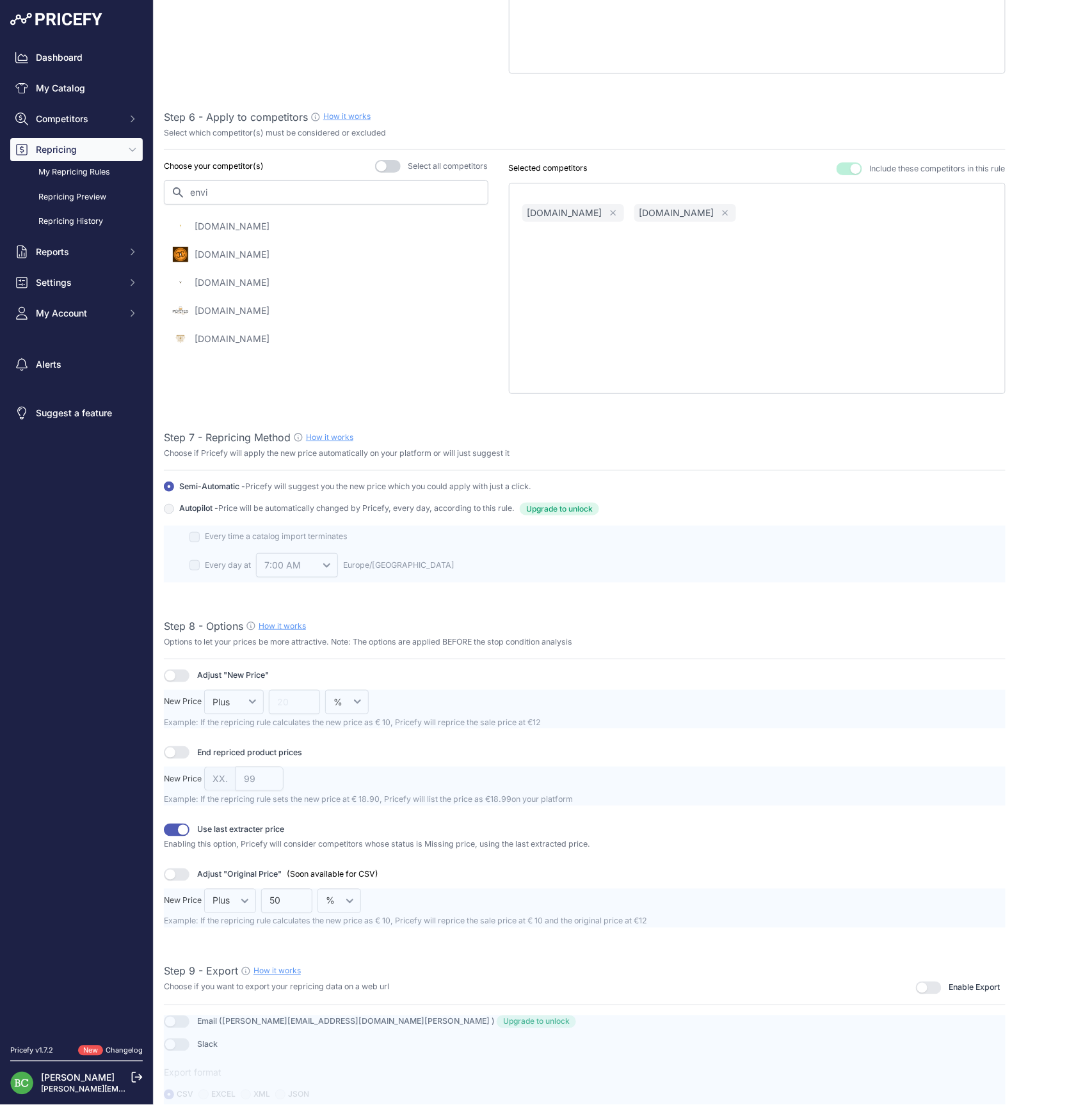
click at [236, 274] on div "enviedechamp.com" at bounding box center [326, 283] width 309 height 18
drag, startPoint x: 252, startPoint y: 188, endPoint x: 147, endPoint y: 187, distance: 105.0
click at [147, 187] on div "Dashboard My Catalog Competitors Competitors Monitored URLs MAP infringements R…" at bounding box center [546, 552] width 1092 height 1105
type input "pép"
click at [255, 304] on p "pepites-en-champagne.fr" at bounding box center [232, 310] width 75 height 12
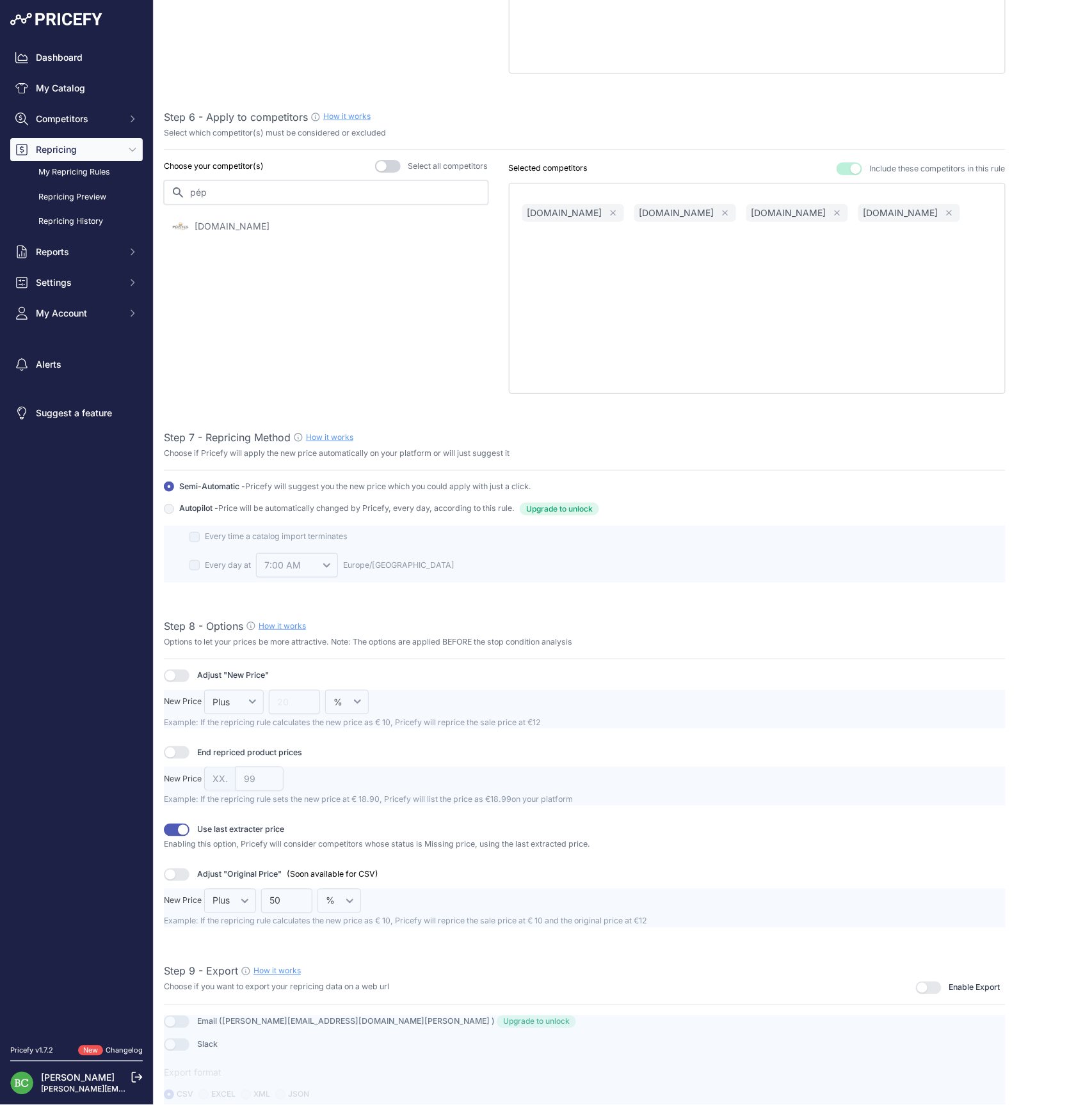
drag, startPoint x: 214, startPoint y: 187, endPoint x: 150, endPoint y: 183, distance: 64.1
click at [150, 183] on div "Dashboard My Catalog Competitors Competitors Monitored URLs MAP infringements R…" at bounding box center [546, 552] width 1092 height 1105
type input "lavini"
click at [229, 221] on p "lavinia.com" at bounding box center [232, 226] width 75 height 12
drag, startPoint x: 256, startPoint y: 190, endPoint x: 157, endPoint y: 187, distance: 99.0
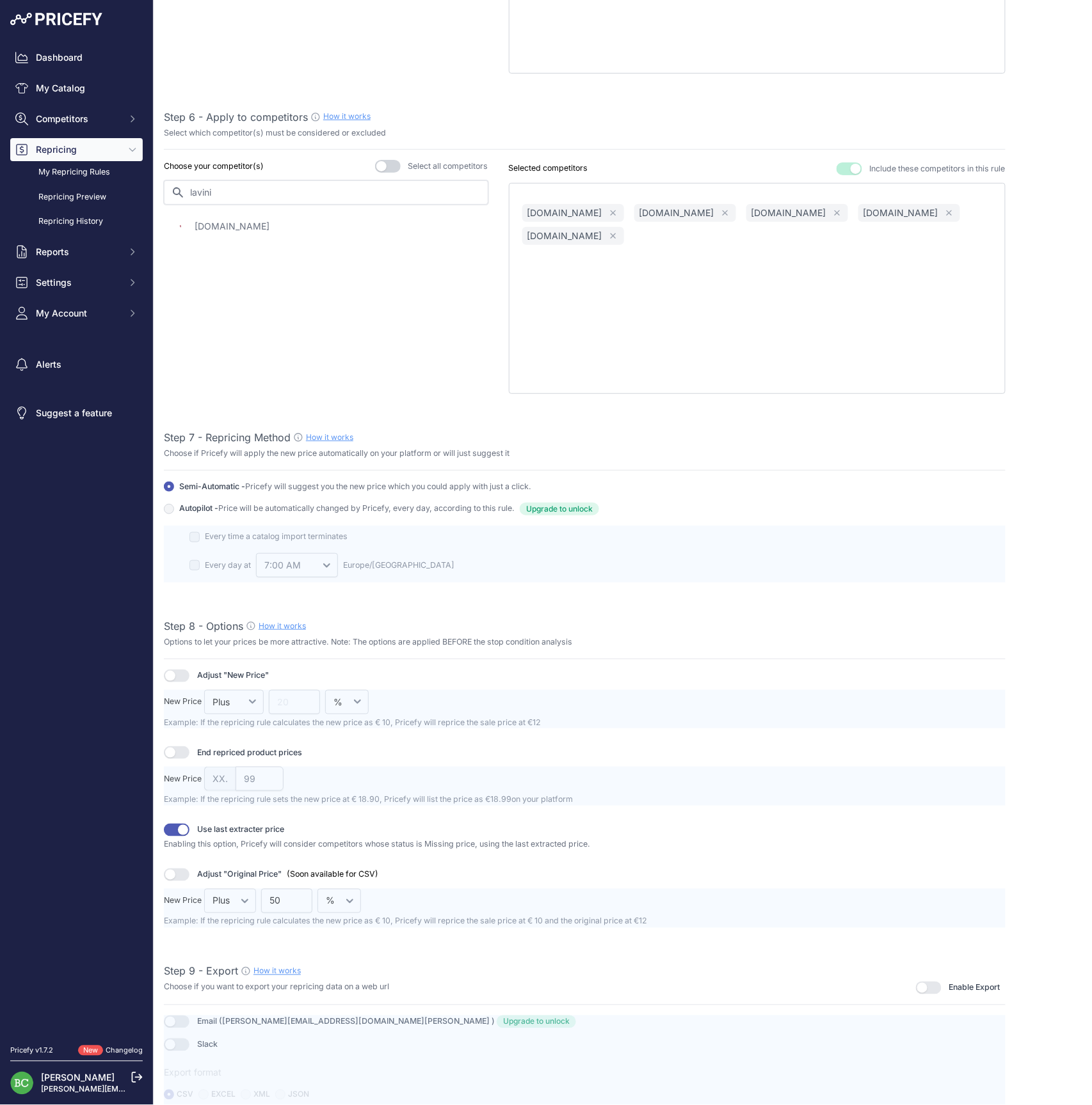
click at [157, 187] on div "Create / Edit Repricing Rule Use this page to create or edit your pricing rule …" at bounding box center [622, 22] width 938 height 2265
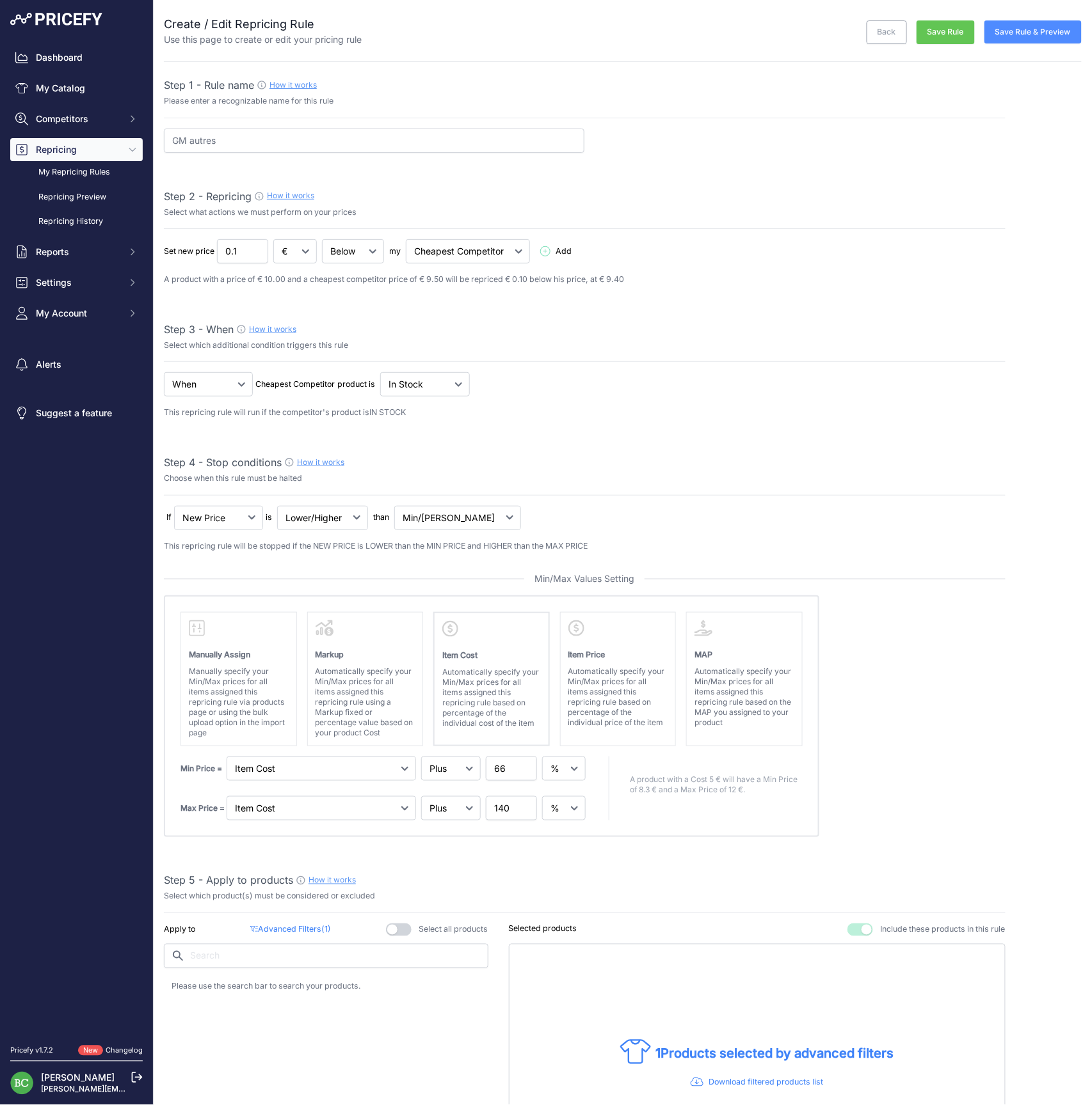
scroll to position [0, 0]
click at [1035, 31] on button "Save Rule & Preview" at bounding box center [1033, 32] width 98 height 23
